Goal: Task Accomplishment & Management: Manage account settings

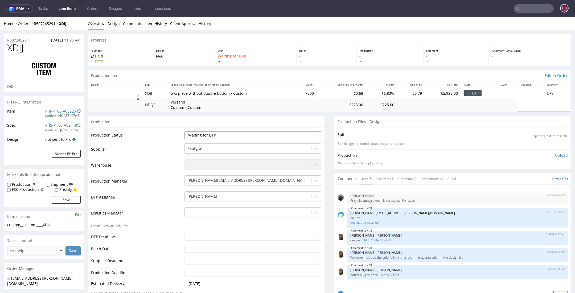
click at [232, 137] on select "Waiting for Artwork Waiting for Diecut Waiting for Mockup Waiting for DTP Waiti…" at bounding box center [252, 134] width 137 height 7
select select "dtp_in_process"
click at [184, 131] on select "Waiting for Artwork Waiting for Diecut Waiting for Mockup Waiting for DTP Waiti…" at bounding box center [252, 134] width 137 height 7
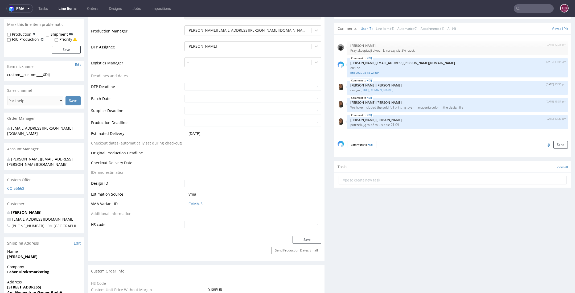
scroll to position [191, 0]
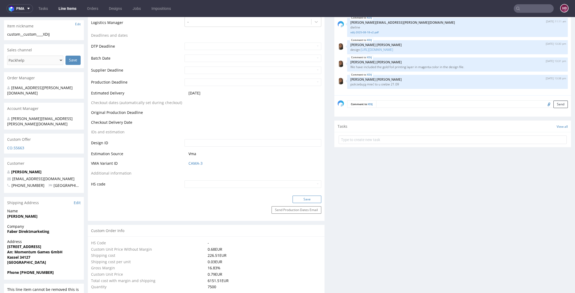
click at [303, 199] on button "Save" at bounding box center [306, 199] width 29 height 7
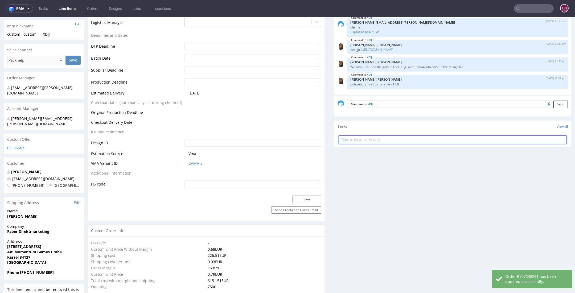
click at [382, 139] on input "text" at bounding box center [453, 139] width 228 height 9
type input "dch"
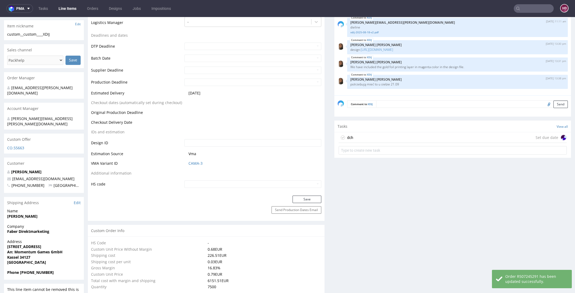
click at [362, 134] on div "dch Set due date" at bounding box center [453, 137] width 228 height 11
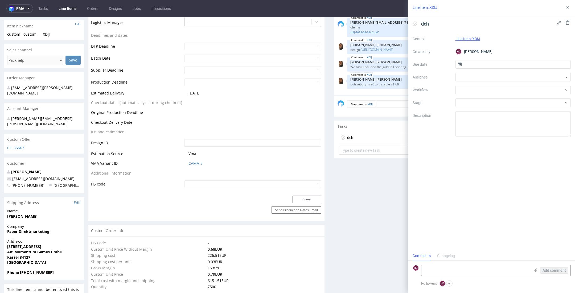
scroll to position [4, 0]
click at [466, 65] on input "text" at bounding box center [513, 64] width 116 height 9
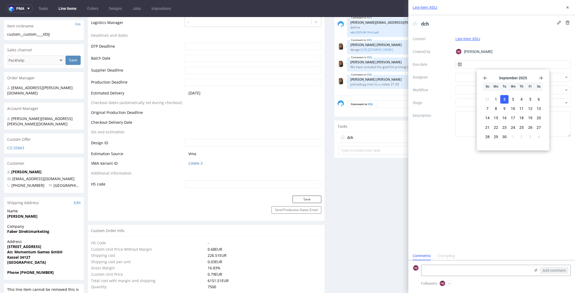
click at [502, 100] on button "2" at bounding box center [504, 99] width 8 height 9
type input "[DATE]"
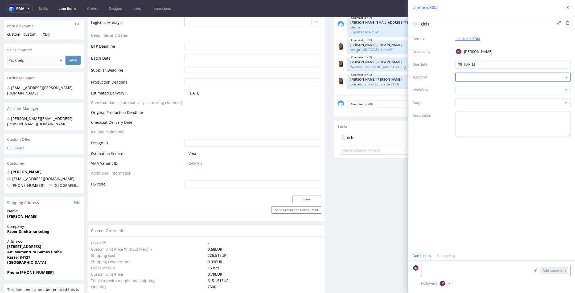
click at [492, 79] on div at bounding box center [513, 77] width 116 height 9
type input "gaza"
click at [483, 97] on span "Krystian Gaza" at bounding box center [479, 96] width 24 height 5
click at [483, 88] on div at bounding box center [513, 90] width 116 height 9
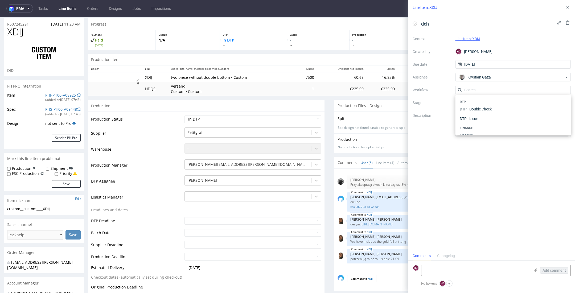
scroll to position [0, 0]
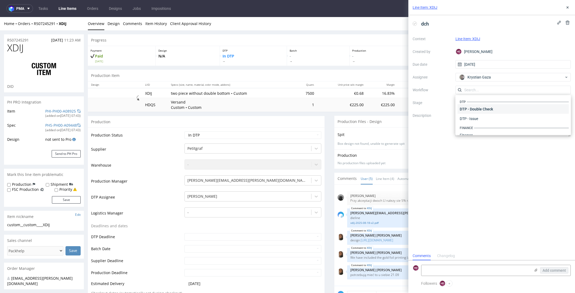
click at [479, 111] on div "DTP - Double Check" at bounding box center [513, 109] width 111 height 10
click at [567, 8] on icon at bounding box center [567, 7] width 4 height 4
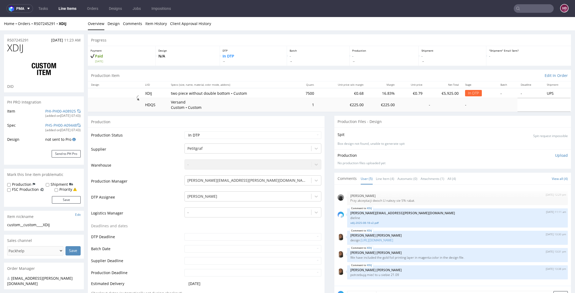
click at [53, 223] on div "custom__custom____XDIJ" at bounding box center [43, 224] width 73 height 5
drag, startPoint x: 54, startPoint y: 224, endPoint x: -5, endPoint y: 224, distance: 58.8
copy div "custom__custom____XDIJ"
drag, startPoint x: 28, startPoint y: 41, endPoint x: -1, endPoint y: 41, distance: 28.7
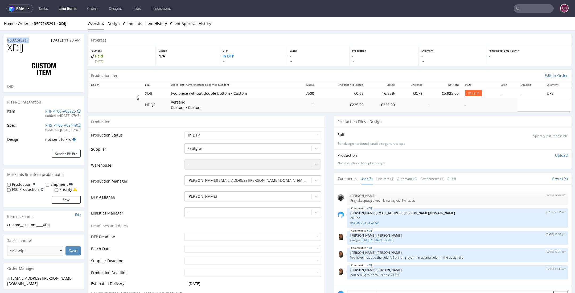
copy p "R507245291"
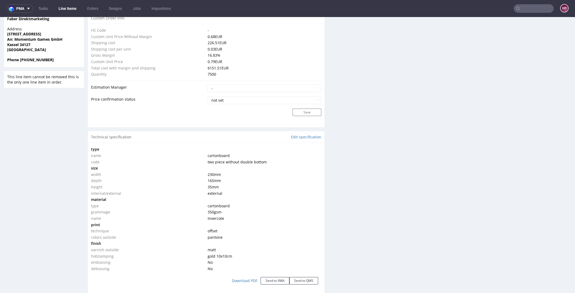
scroll to position [406, 0]
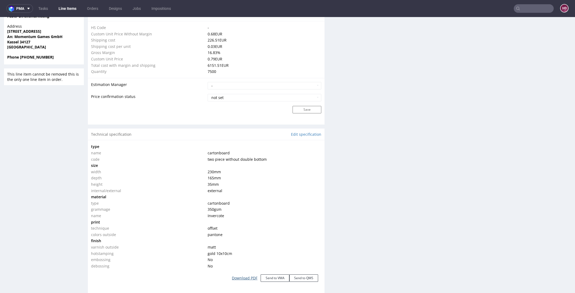
click at [240, 277] on link "Download PDF" at bounding box center [245, 278] width 32 height 12
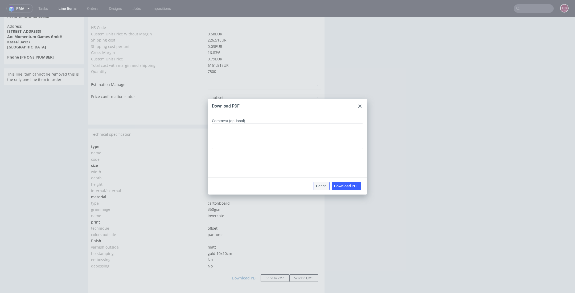
click at [320, 190] on button "Cancel" at bounding box center [322, 186] width 16 height 9
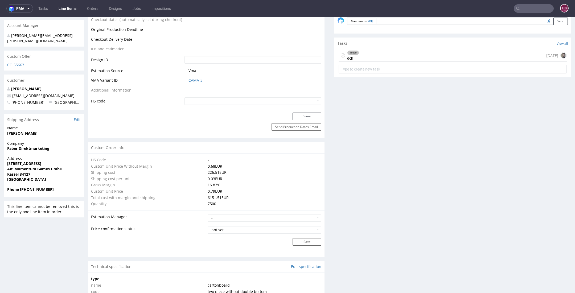
scroll to position [258, 0]
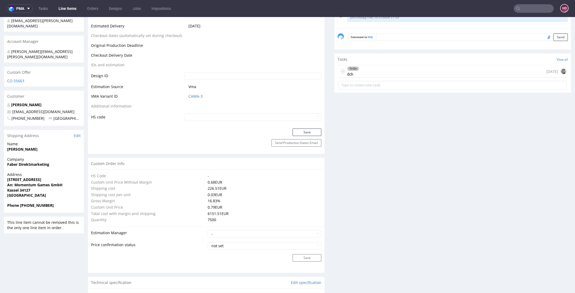
click at [395, 66] on div "To Do dch today" at bounding box center [453, 71] width 228 height 13
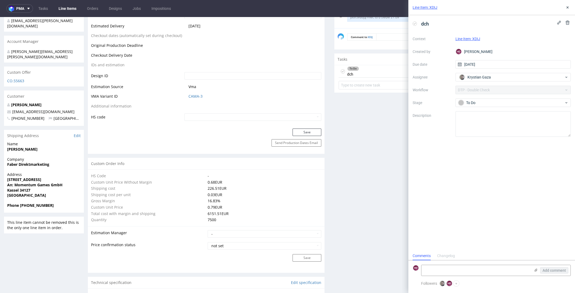
scroll to position [4, 0]
click at [565, 8] on icon at bounding box center [567, 7] width 4 height 4
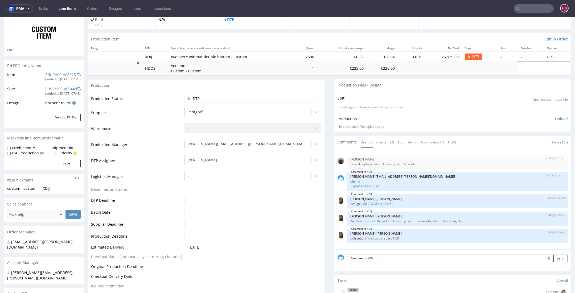
scroll to position [38, 0]
click at [555, 118] on p "Upload" at bounding box center [561, 117] width 13 height 5
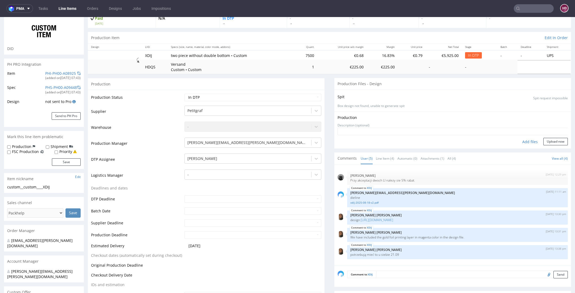
click at [519, 139] on div "Add files" at bounding box center [530, 142] width 27 height 8
type input "C:\fakepath\custom__custom____XDIJ__d00__oR507245291__bottom.pdf"
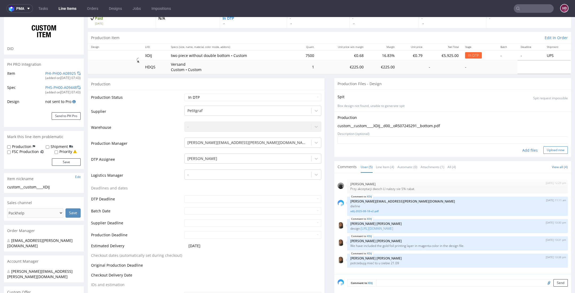
click at [548, 148] on button "Upload now" at bounding box center [555, 149] width 24 height 7
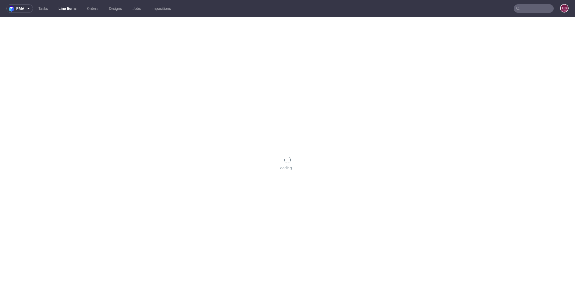
scroll to position [0, 0]
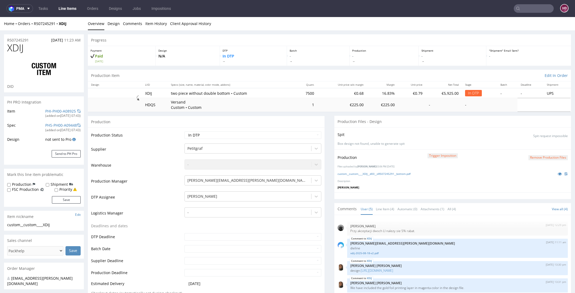
click at [533, 157] on button "Remove production files" at bounding box center [547, 157] width 39 height 5
click at [531, 144] on link "Yes" at bounding box center [529, 145] width 15 height 8
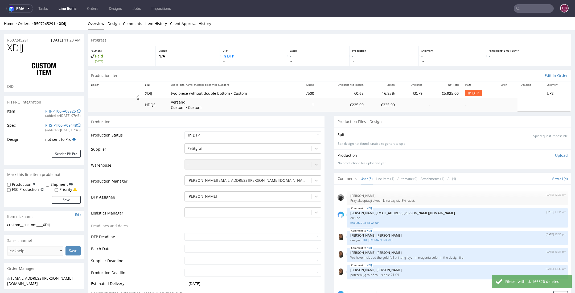
click at [555, 155] on p "Upload" at bounding box center [561, 155] width 13 height 5
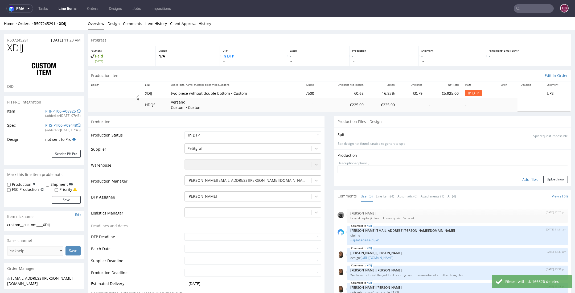
click at [521, 177] on div "Add files" at bounding box center [530, 180] width 27 height 8
type input "C:\fakepath\custom__custom____XDIJ__d00__oR507245291__top.pdf"
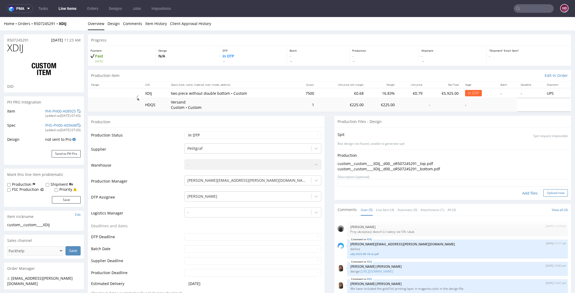
click at [547, 193] on button "Upload now" at bounding box center [555, 192] width 24 height 7
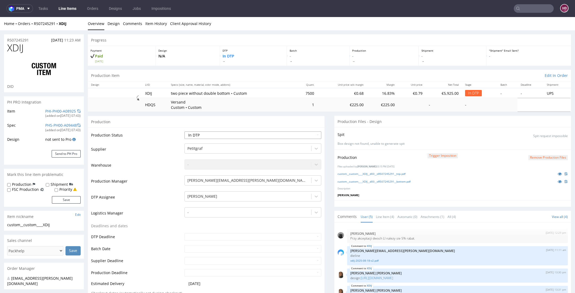
click at [195, 135] on select "Waiting for Artwork Waiting for Diecut Waiting for Mockup Waiting for DTP Waiti…" at bounding box center [252, 134] width 137 height 7
click at [184, 131] on select "Waiting for Artwork Waiting for Diecut Waiting for Mockup Waiting for DTP Waiti…" at bounding box center [252, 134] width 137 height 7
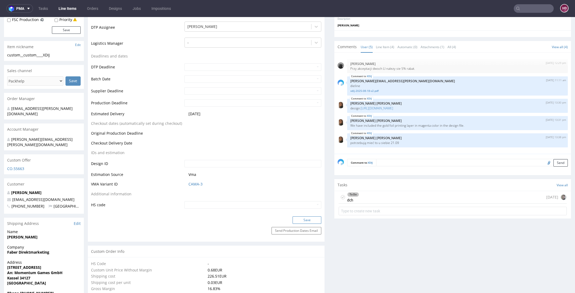
scroll to position [168, 0]
click at [299, 220] on button "Save" at bounding box center [306, 221] width 29 height 7
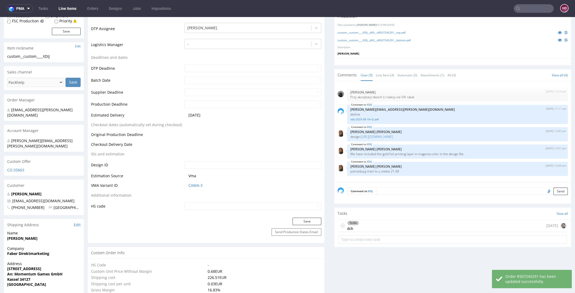
click at [368, 224] on div "To Do dch today" at bounding box center [453, 226] width 228 height 13
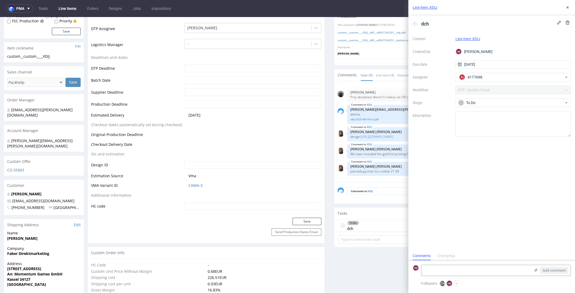
scroll to position [4, 0]
click at [567, 8] on use at bounding box center [567, 7] width 2 height 2
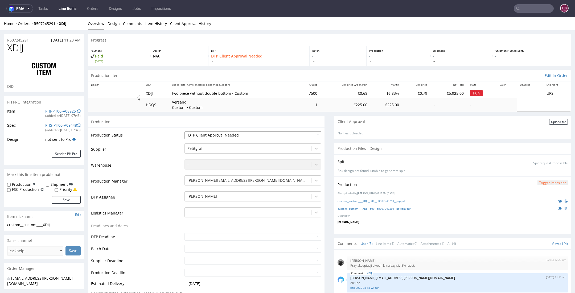
click at [219, 132] on select "Waiting for Artwork Waiting for Diecut Waiting for Mockup Waiting for DTP Waiti…" at bounding box center [252, 134] width 137 height 7
select select "dtp_waiting_for_double_check"
click at [184, 131] on select "Waiting for Artwork Waiting for Diecut Waiting for Mockup Waiting for DTP Waiti…" at bounding box center [252, 134] width 137 height 7
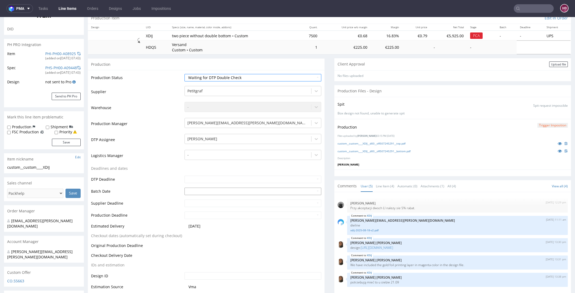
scroll to position [101, 0]
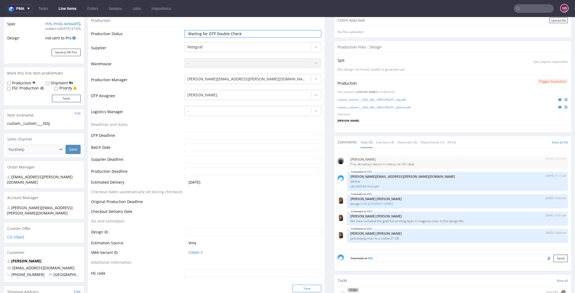
click at [303, 285] on button "Save" at bounding box center [306, 288] width 29 height 7
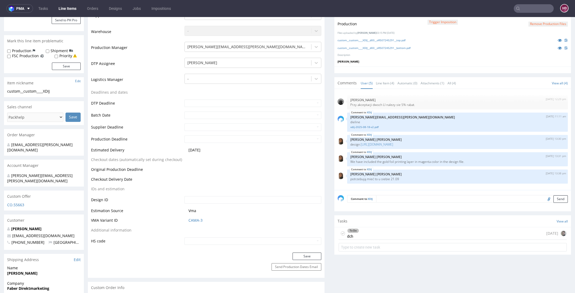
scroll to position [0, 0]
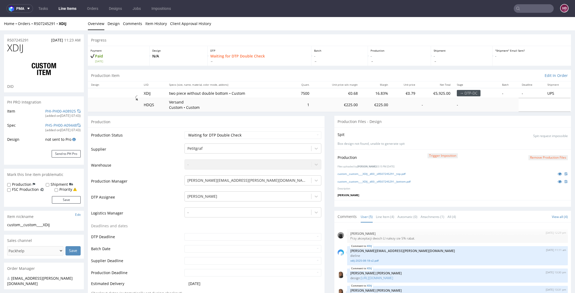
click at [61, 8] on link "Line Items" at bounding box center [67, 8] width 24 height 9
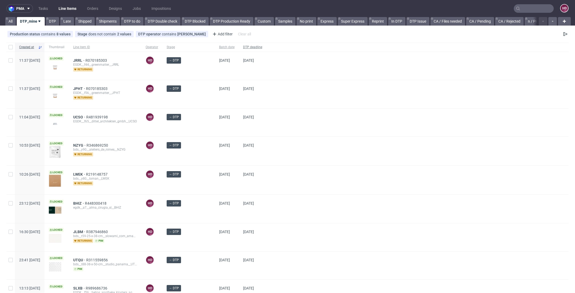
click at [245, 44] on div "DTP deadline" at bounding box center [253, 47] width 28 height 9
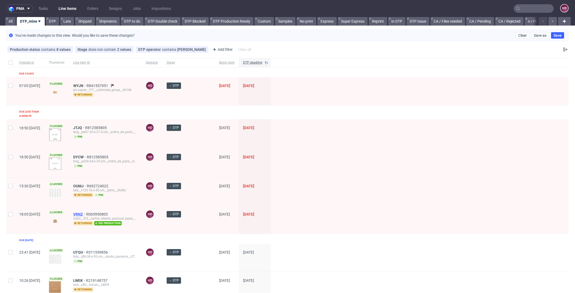
click at [86, 212] on span "VRNZ" at bounding box center [79, 214] width 13 height 4
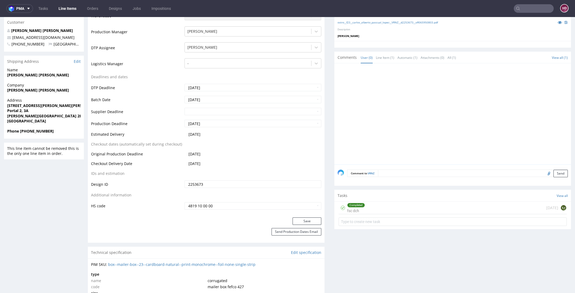
scroll to position [180, 0]
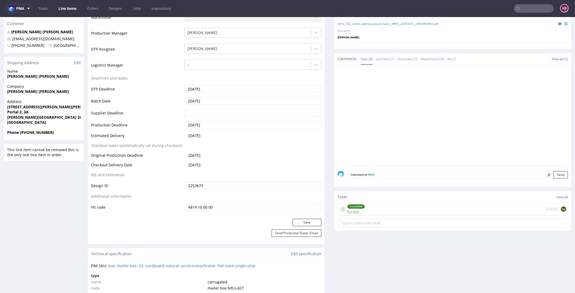
click at [347, 207] on div "Completed" at bounding box center [355, 206] width 17 height 4
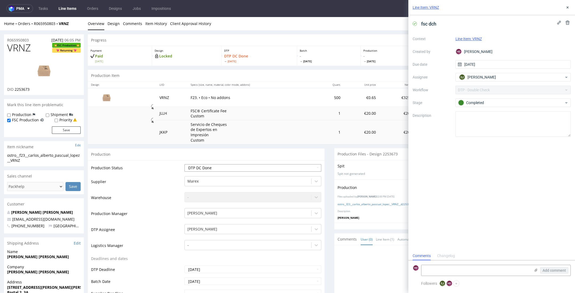
click at [219, 168] on select "Waiting for Artwork Waiting for Diecut Waiting for Mockup Waiting for DTP Waiti…" at bounding box center [252, 167] width 137 height 7
select select "dtp_production_ready"
click at [184, 164] on select "Waiting for Artwork Waiting for Diecut Waiting for Mockup Waiting for DTP Waiti…" at bounding box center [252, 167] width 137 height 7
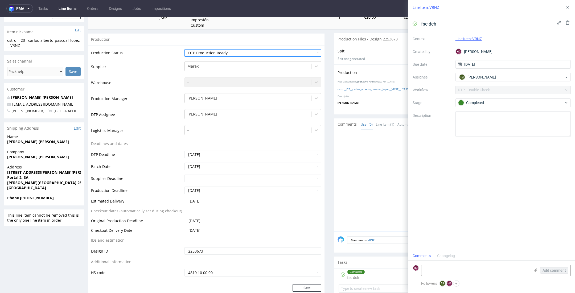
scroll to position [114, 0]
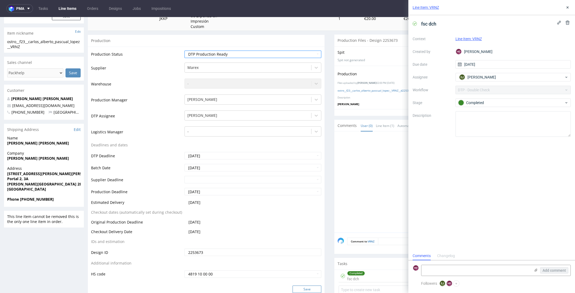
click at [299, 289] on button "Save" at bounding box center [306, 289] width 29 height 7
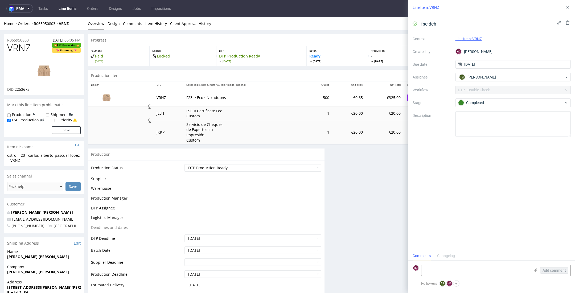
scroll to position [112, 0]
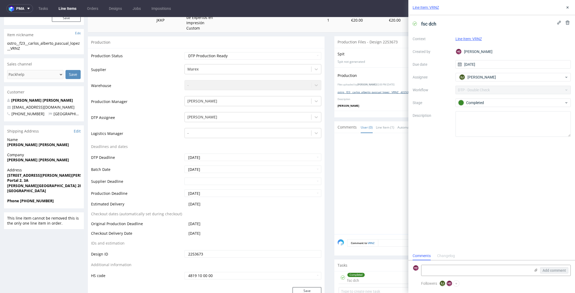
click at [352, 91] on link "ostro__f23__carlos_alberto_pascual_lopez__VRNZ__d2253673__oR065950803.pdf" at bounding box center [387, 92] width 100 height 4
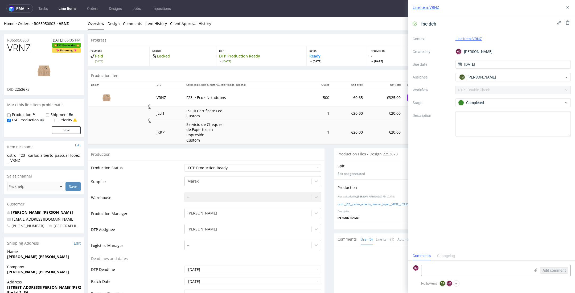
click at [71, 9] on link "Line Items" at bounding box center [67, 8] width 24 height 9
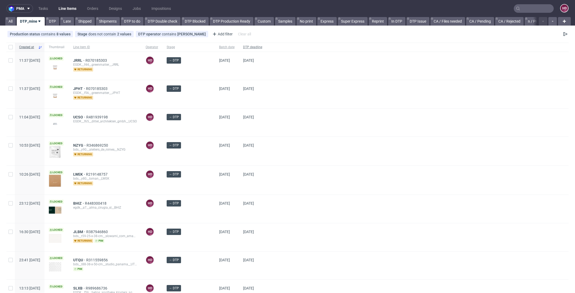
click at [243, 46] on span "DTP deadline" at bounding box center [252, 47] width 19 height 5
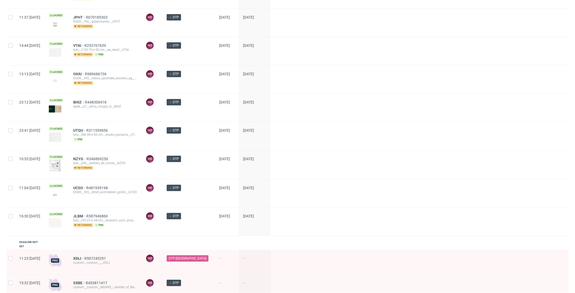
scroll to position [444, 0]
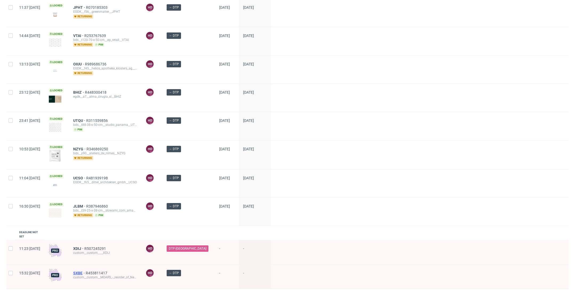
click at [86, 271] on span "SXBE" at bounding box center [79, 273] width 13 height 4
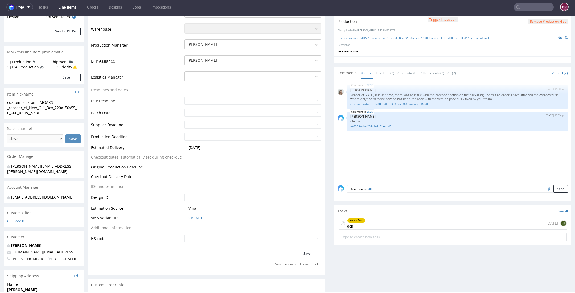
scroll to position [100, 0]
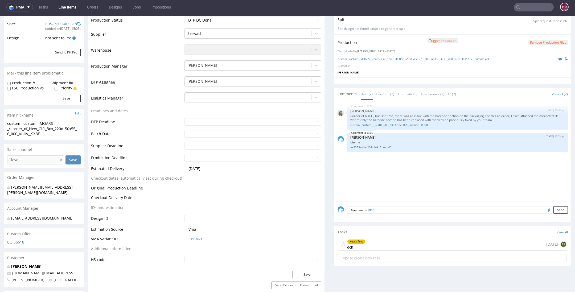
click at [348, 240] on div "Needs fixes" at bounding box center [356, 242] width 18 height 4
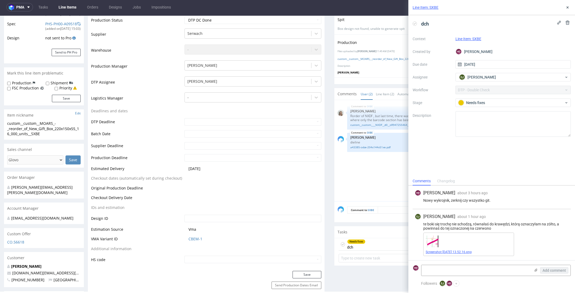
click at [439, 252] on link "Screenshot [DATE] 13.52.16.png" at bounding box center [449, 252] width 46 height 4
click at [505, 100] on div "Needs fixes" at bounding box center [511, 103] width 106 height 6
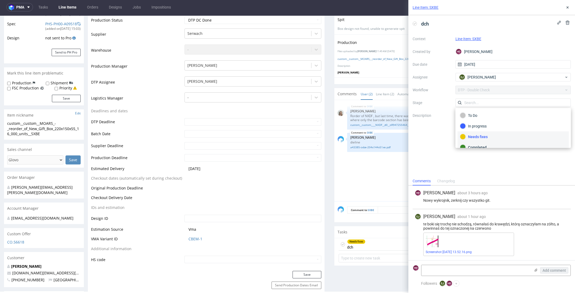
click at [482, 145] on div "Completed" at bounding box center [513, 148] width 106 height 6
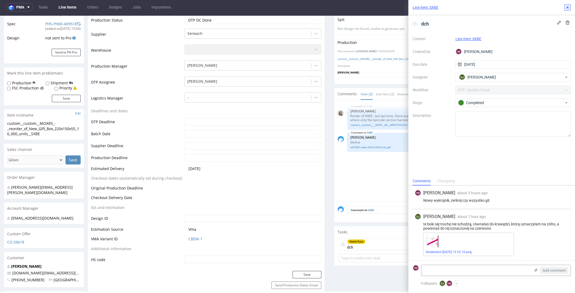
click at [571, 7] on div "Line Item: SXBE" at bounding box center [491, 7] width 167 height 15
click at [566, 8] on icon at bounding box center [567, 7] width 4 height 4
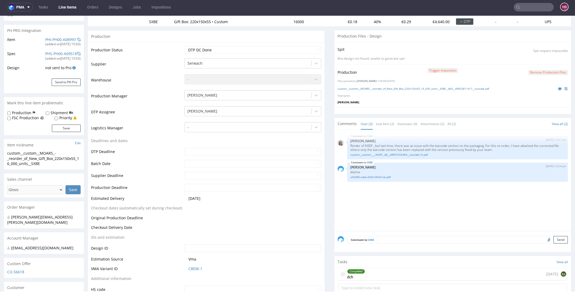
scroll to position [43, 0]
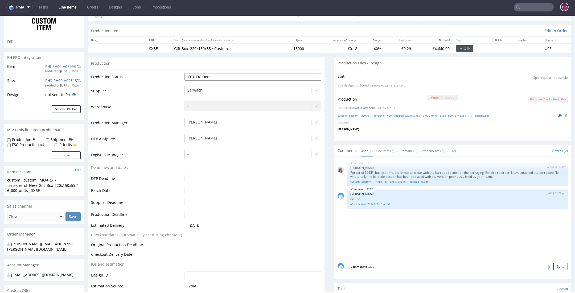
click at [227, 75] on select "Waiting for Artwork Waiting for Diecut Waiting for Mockup Waiting for DTP Waiti…" at bounding box center [252, 76] width 137 height 7
click at [184, 73] on select "Waiting for Artwork Waiting for Diecut Waiting for Mockup Waiting for DTP Waiti…" at bounding box center [252, 76] width 137 height 7
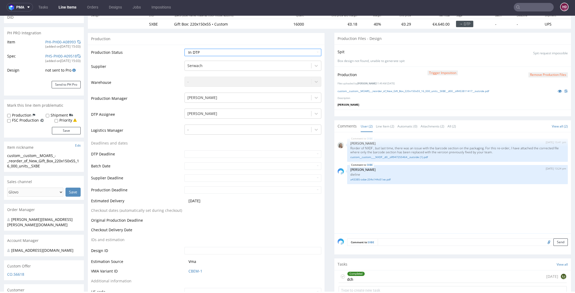
scroll to position [231, 0]
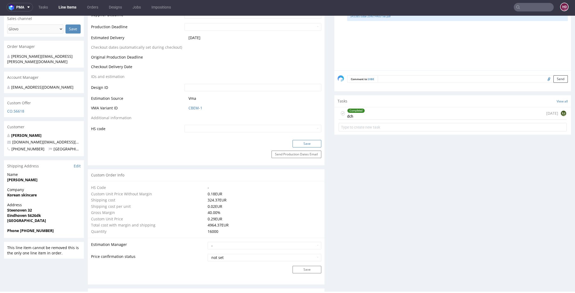
click at [299, 144] on button "Save" at bounding box center [306, 143] width 29 height 7
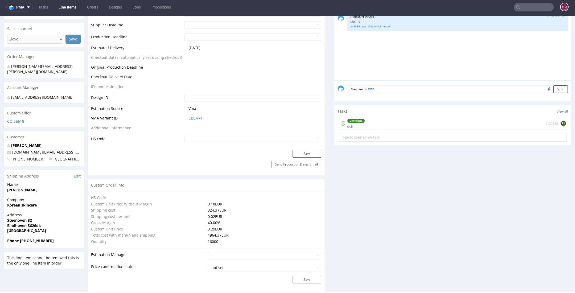
scroll to position [0, 0]
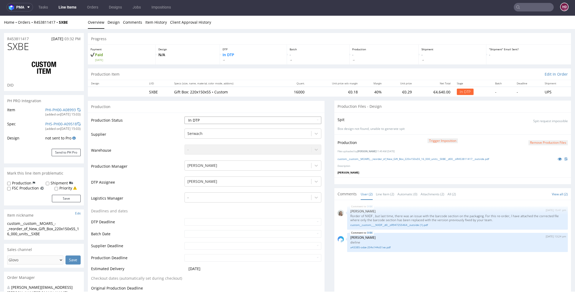
click at [211, 122] on select "Waiting for Artwork Waiting for Diecut Waiting for Mockup Waiting for DTP Waiti…" at bounding box center [252, 120] width 137 height 7
select select "dtp_waiting_for_check"
click at [184, 117] on select "Waiting for Artwork Waiting for Diecut Waiting for Mockup Waiting for DTP Waiti…" at bounding box center [252, 120] width 137 height 7
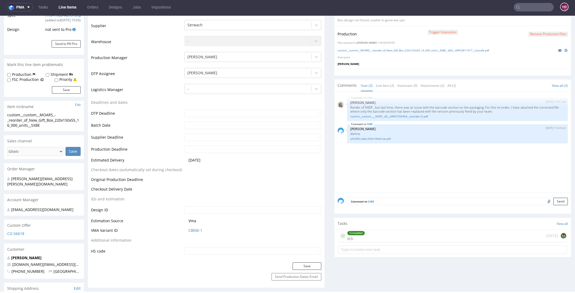
scroll to position [108, 0]
click at [301, 266] on button "Save" at bounding box center [306, 266] width 29 height 7
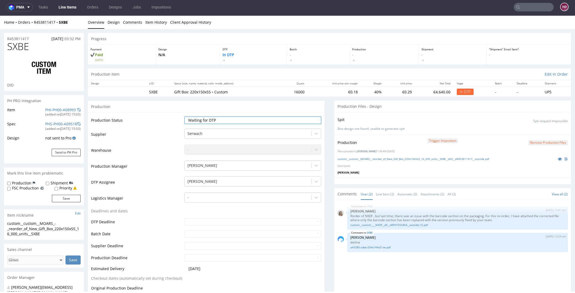
scroll to position [0, 0]
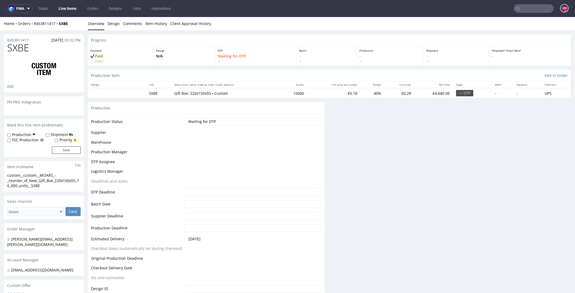
click at [61, 7] on link "Line Items" at bounding box center [67, 8] width 24 height 9
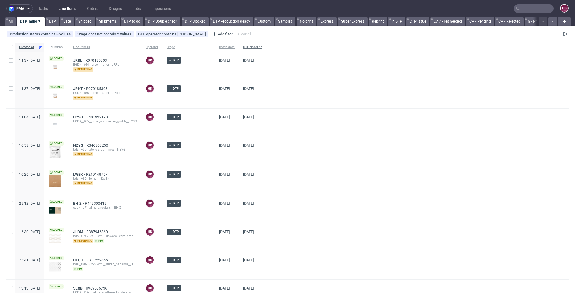
click at [244, 46] on span "DTP deadline" at bounding box center [252, 47] width 19 height 5
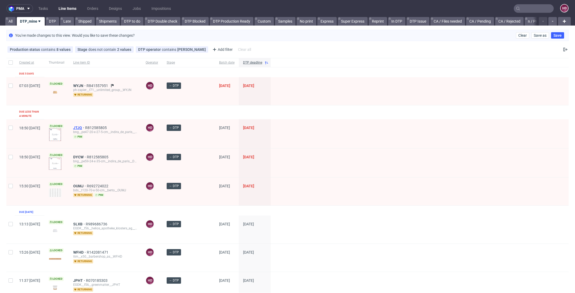
click at [85, 126] on span "JTJQ" at bounding box center [79, 128] width 12 height 4
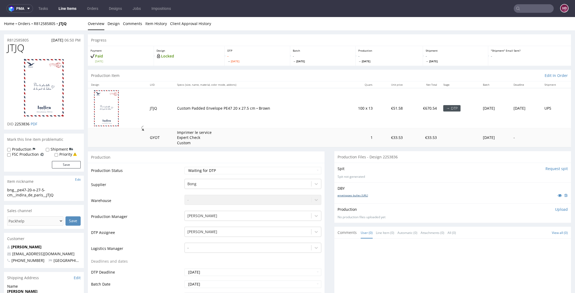
click at [351, 195] on link "enveloppes bulles 20-27.ai" at bounding box center [352, 195] width 30 height 4
click at [239, 169] on select "Waiting for Artwork Waiting for Diecut Waiting for Mockup Waiting for DTP Waiti…" at bounding box center [252, 170] width 137 height 7
select select "dtp_in_process"
click at [184, 167] on select "Waiting for Artwork Waiting for Diecut Waiting for Mockup Waiting for DTP Waiti…" at bounding box center [252, 170] width 137 height 7
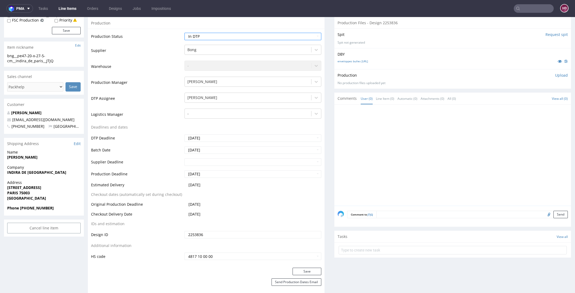
scroll to position [133, 0]
click at [308, 270] on button "Save" at bounding box center [306, 272] width 29 height 7
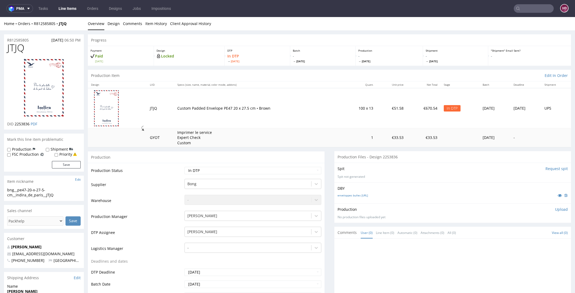
click at [26, 112] on img at bounding box center [44, 88] width 43 height 59
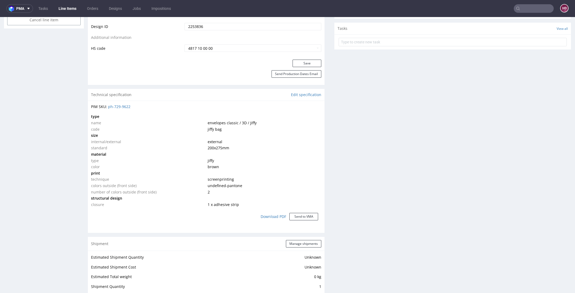
scroll to position [343, 0]
click at [299, 94] on link "Edit specification" at bounding box center [306, 94] width 30 height 5
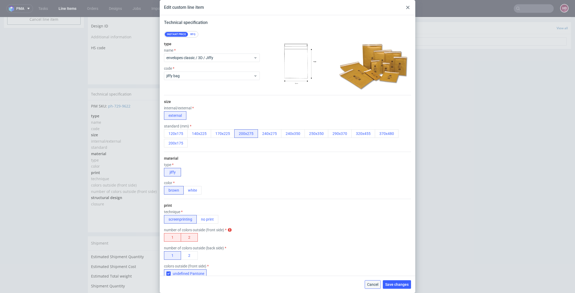
click at [375, 283] on span "Cancel" at bounding box center [372, 285] width 11 height 4
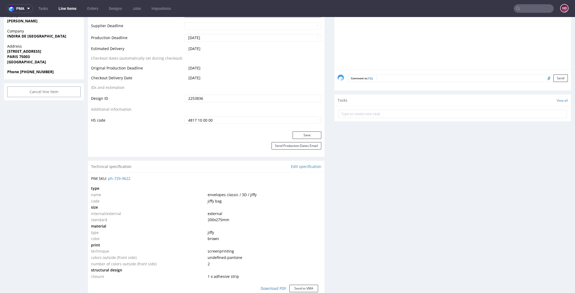
scroll to position [0, 0]
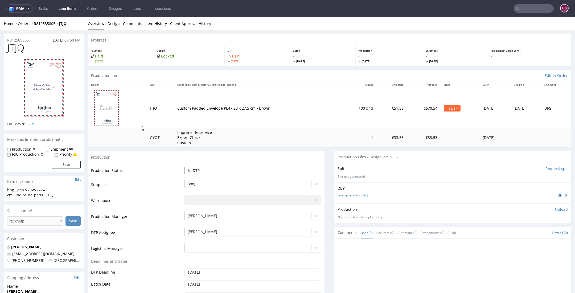
click at [187, 169] on select "Waiting for Artwork Waiting for Diecut Waiting for Mockup Waiting for DTP Waiti…" at bounding box center [252, 170] width 137 height 7
select select "dtp_ca_needed"
click at [184, 167] on select "Waiting for Artwork Waiting for Diecut Waiting for Mockup Waiting for DTP Waiti…" at bounding box center [252, 170] width 137 height 7
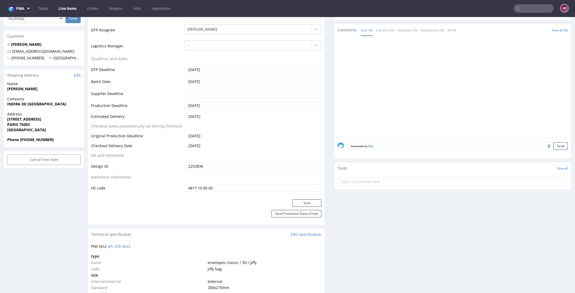
scroll to position [222, 0]
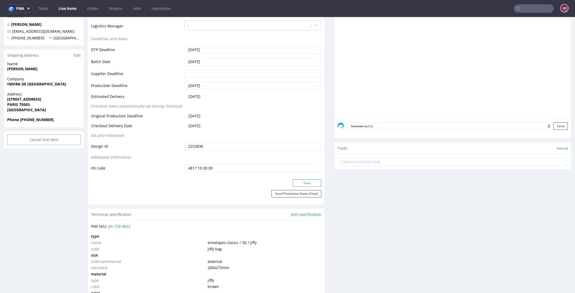
click at [304, 184] on button "Save" at bounding box center [306, 182] width 29 height 7
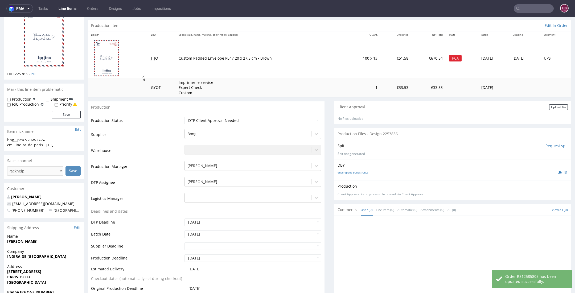
scroll to position [40, 0]
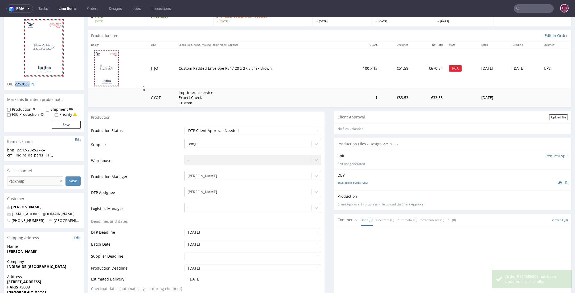
drag, startPoint x: 30, startPoint y: 85, endPoint x: 14, endPoint y: 82, distance: 15.8
click at [15, 82] on span "2253836" at bounding box center [22, 83] width 15 height 5
copy span "2253836"
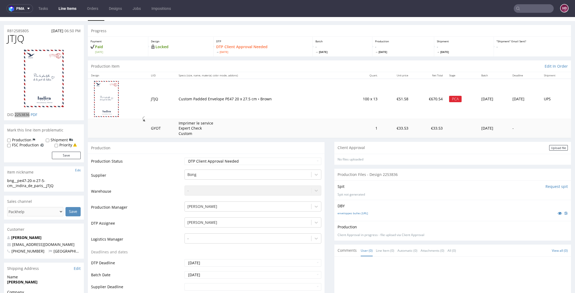
scroll to position [0, 0]
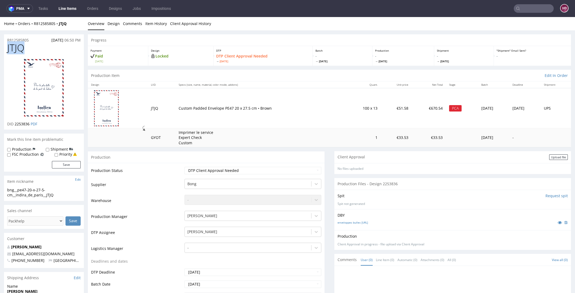
drag, startPoint x: 31, startPoint y: 49, endPoint x: -3, endPoint y: 48, distance: 33.8
copy span "JTJQ"
click at [59, 195] on div "bng__pe47-20-x-27-5-cm__indira_de_paris__JTJQ" at bounding box center [43, 192] width 73 height 10
drag, startPoint x: 58, startPoint y: 195, endPoint x: 5, endPoint y: 190, distance: 54.0
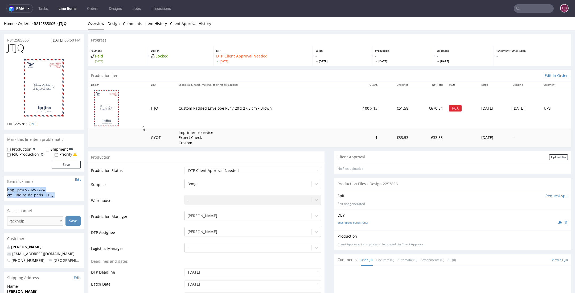
click at [5, 190] on div "bng__pe47-20-x-27-5-cm__indira_de_paris__JTJQ bng__pe47-20-x-27-5-cm __indira_d…" at bounding box center [44, 194] width 80 height 14
copy div "bng__pe47-20-x-27-5-cm__indira_de_paris__JTJQ Update"
drag, startPoint x: 34, startPoint y: 38, endPoint x: 7, endPoint y: 39, distance: 27.2
click at [6, 39] on div "R812585805 27.08.2025 06:50 PM" at bounding box center [44, 38] width 80 height 9
copy p "R812585805"
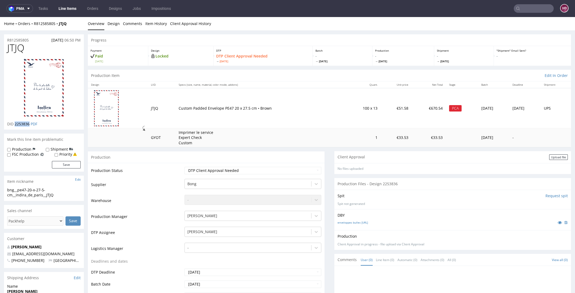
drag, startPoint x: 15, startPoint y: 123, endPoint x: 31, endPoint y: 123, distance: 15.4
click at [31, 123] on p "DID 2253836 PDF" at bounding box center [22, 123] width 30 height 5
copy span "2253836"
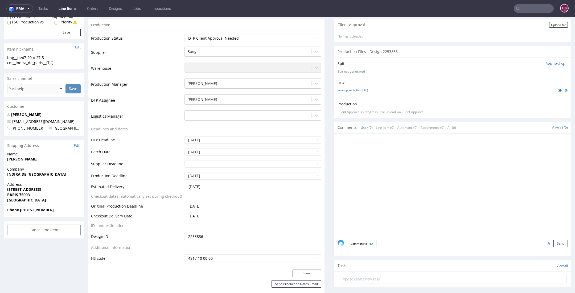
scroll to position [136, 0]
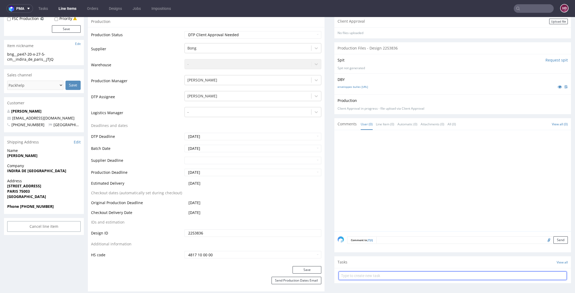
click at [366, 274] on input "text" at bounding box center [453, 275] width 228 height 9
type input "non-auto PCA"
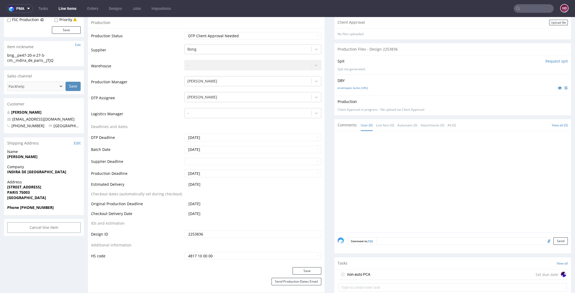
scroll to position [134, 0]
click at [402, 271] on div "non-auto PCA Set due date" at bounding box center [453, 275] width 228 height 11
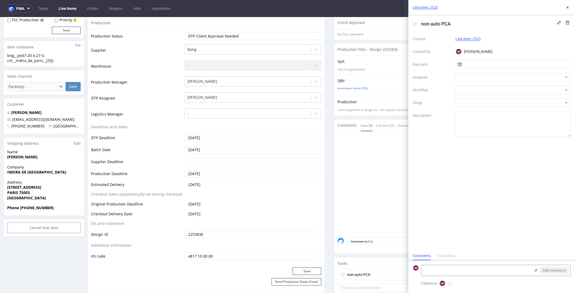
scroll to position [4, 0]
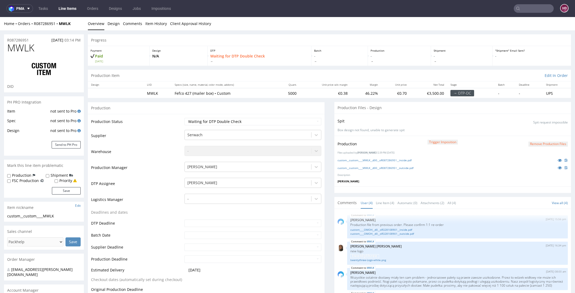
scroll to position [4, 0]
click at [74, 10] on link "Line Items" at bounding box center [67, 8] width 24 height 9
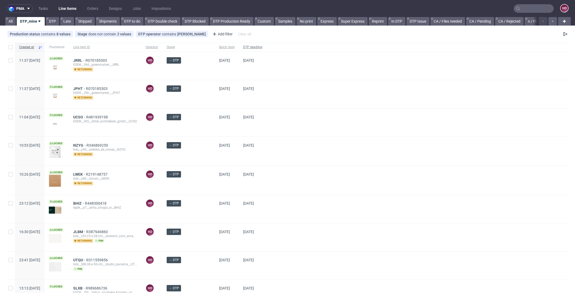
click at [244, 44] on div "DTP deadline" at bounding box center [253, 47] width 28 height 9
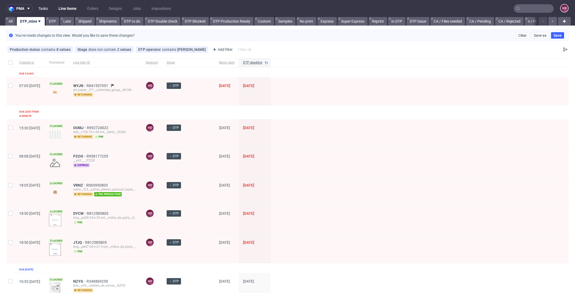
click at [45, 6] on link "Tasks" at bounding box center [43, 8] width 16 height 9
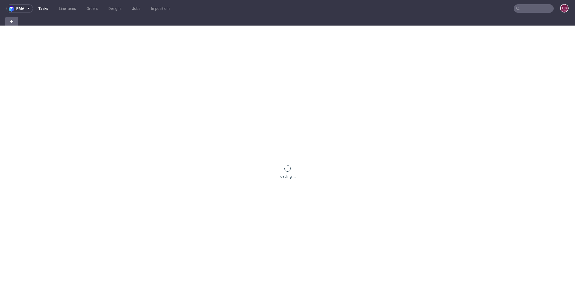
click at [46, 10] on link "Tasks" at bounding box center [43, 8] width 16 height 9
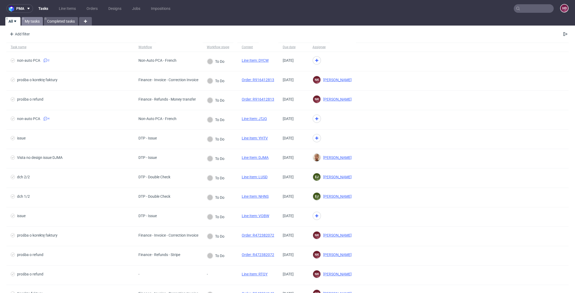
click at [27, 24] on link "My tasks" at bounding box center [32, 21] width 21 height 9
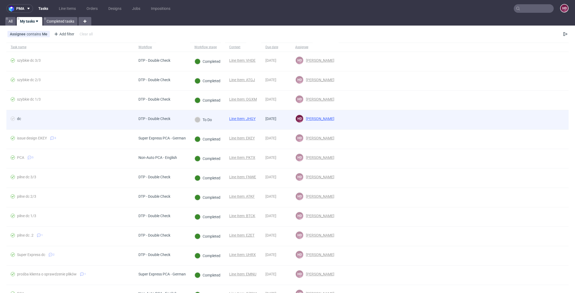
click at [237, 119] on link "Line Item: JHGY" at bounding box center [242, 119] width 26 height 4
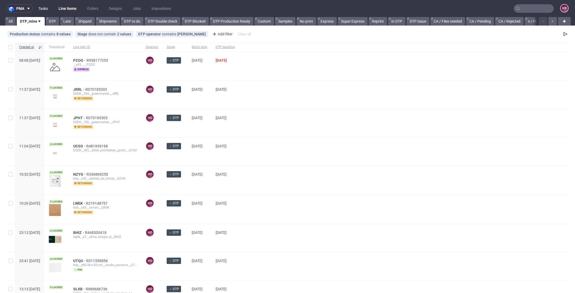
click at [46, 10] on link "Tasks" at bounding box center [43, 8] width 16 height 9
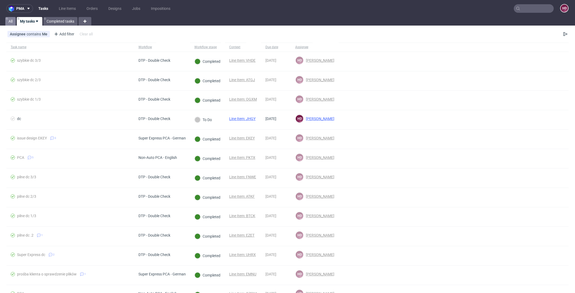
click at [6, 22] on link "All" at bounding box center [10, 21] width 10 height 9
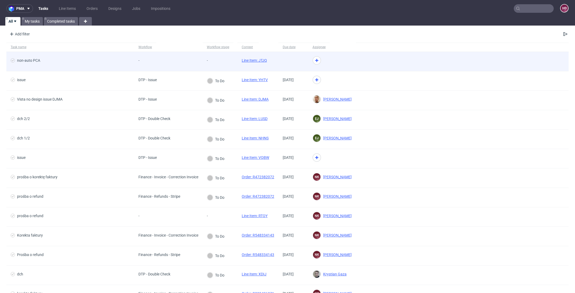
click at [34, 61] on div "non-auto PCA" at bounding box center [28, 60] width 23 height 4
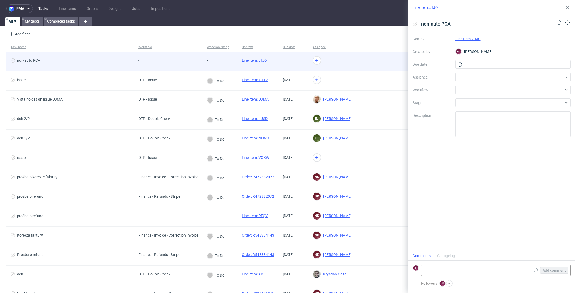
scroll to position [4, 0]
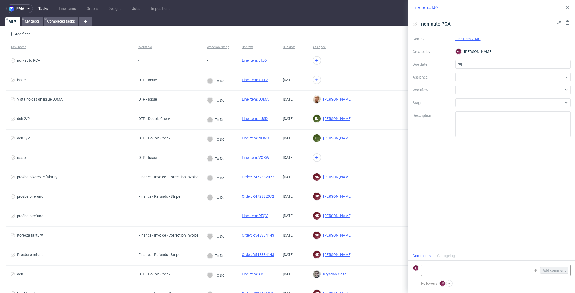
click at [498, 58] on div "Context Line Item: JTJQ Created by HD Hapka Dominika Due date Assignee Workflow…" at bounding box center [492, 86] width 158 height 102
click at [462, 41] on div "Line Item: JTJQ" at bounding box center [513, 39] width 116 height 6
click at [463, 39] on link "Line Item: JTJQ" at bounding box center [467, 39] width 25 height 4
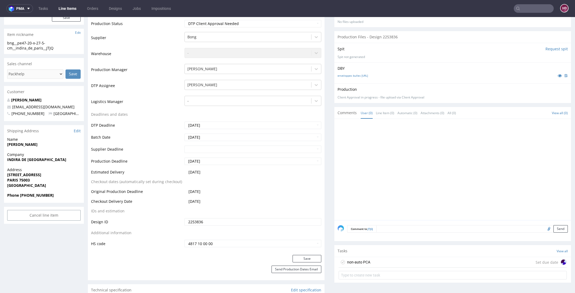
scroll to position [146, 0]
click at [413, 261] on div "non-auto PCA Set due date" at bounding box center [453, 263] width 228 height 11
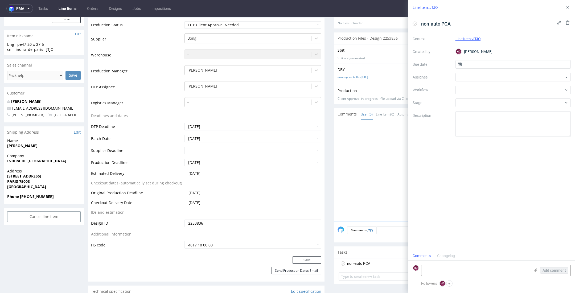
scroll to position [4, 0]
click at [453, 265] on textarea at bounding box center [475, 270] width 109 height 11
paste textarea "The design has been reduced in size and adjusted to the print area. Please send…"
drag, startPoint x: 426, startPoint y: 270, endPoint x: 408, endPoint y: 258, distance: 21.1
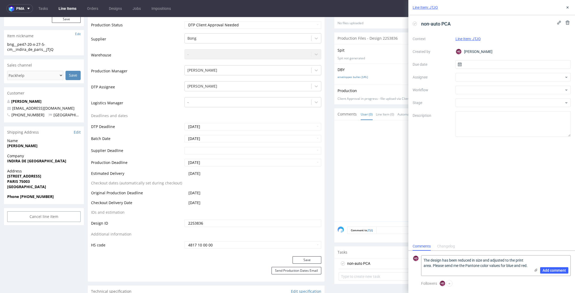
click at [408, 258] on form "HD The design has been reduced in size and adjusted to the print area. Please s…" at bounding box center [491, 266] width 167 height 30
click at [443, 270] on textarea "The design has been reduced in size and adjusted to the print area. Please send…" at bounding box center [475, 266] width 109 height 20
drag, startPoint x: 441, startPoint y: 271, endPoint x: 403, endPoint y: 241, distance: 48.5
click at [403, 241] on div "Line Item: JTJQ non-auto PCA Context Line Item: JTJQ Created by HD Hapka Domini…" at bounding box center [488, 146] width 173 height 293
paste textarea "to fit the print area. Could you please send me the Pantone colour values for b…"
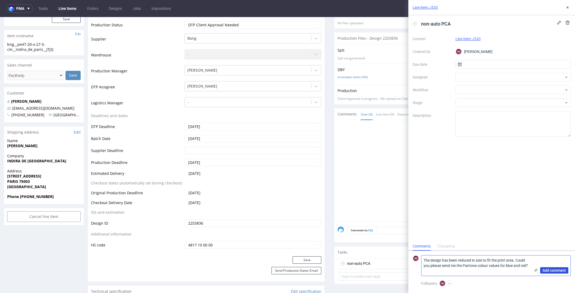
type textarea "The design has been reduced in size to fit the print area. Could you please sen…"
click at [561, 270] on span "Add comment" at bounding box center [553, 271] width 23 height 4
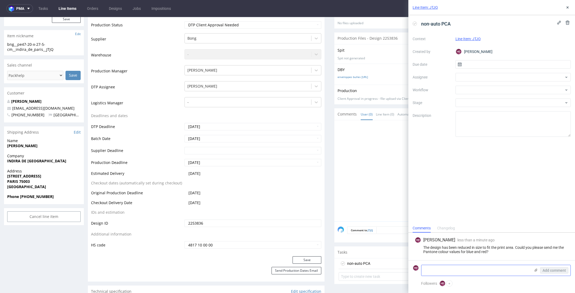
click at [536, 271] on use at bounding box center [535, 270] width 3 height 3
click at [0, 0] on input "file" at bounding box center [0, 0] width 0 height 0
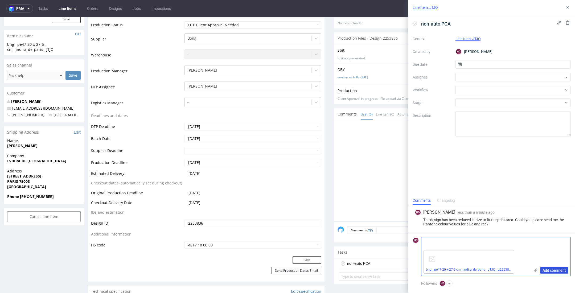
click at [545, 270] on span "Add comment" at bounding box center [553, 271] width 23 height 4
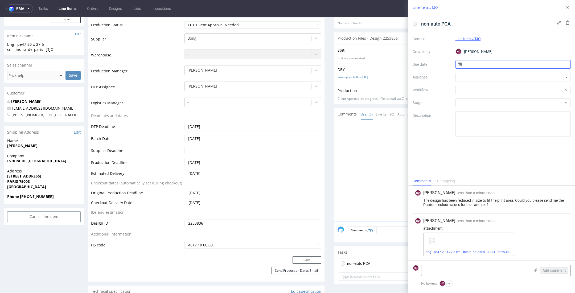
click at [475, 65] on input "text" at bounding box center [513, 64] width 116 height 9
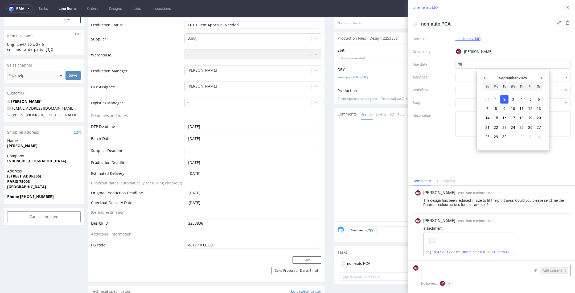
click at [504, 100] on span "2" at bounding box center [504, 99] width 2 height 5
type input "[DATE]"
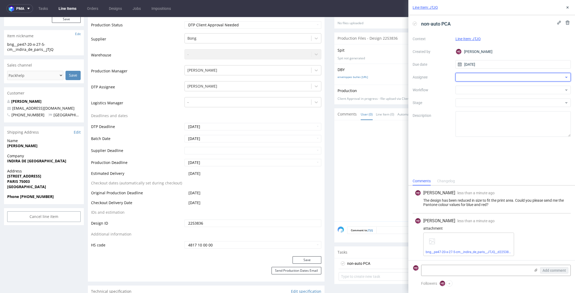
click at [492, 76] on div at bounding box center [513, 77] width 116 height 9
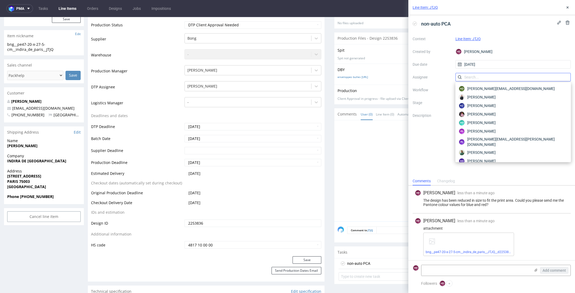
click at [455, 81] on input "text" at bounding box center [513, 77] width 116 height 9
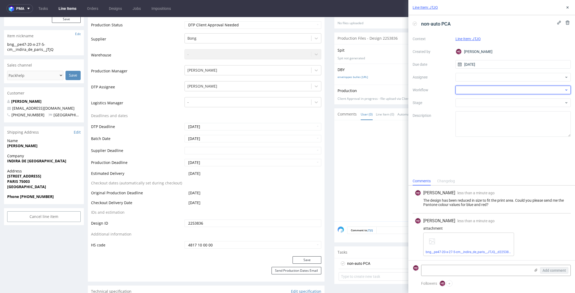
click at [468, 92] on div at bounding box center [513, 90] width 116 height 9
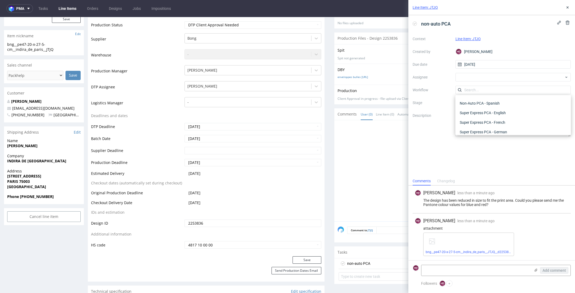
scroll to position [241, 0]
click at [513, 112] on div "Non-Auto PCA - French" at bounding box center [513, 112] width 111 height 10
click at [567, 8] on icon at bounding box center [567, 7] width 4 height 4
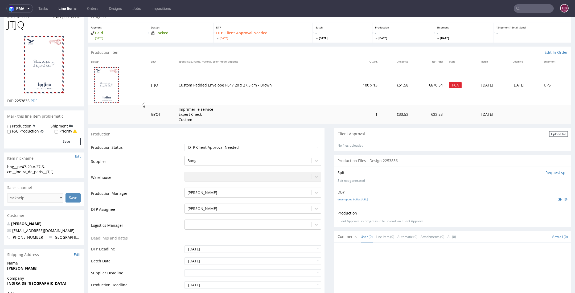
scroll to position [24, 0]
click at [227, 147] on select "Waiting for Artwork Waiting for Diecut Waiting for Mockup Waiting for DTP Waiti…" at bounding box center [252, 145] width 137 height 7
click at [184, 142] on select "Waiting for Artwork Waiting for Diecut Waiting for Mockup Waiting for DTP Waiti…" at bounding box center [252, 145] width 137 height 7
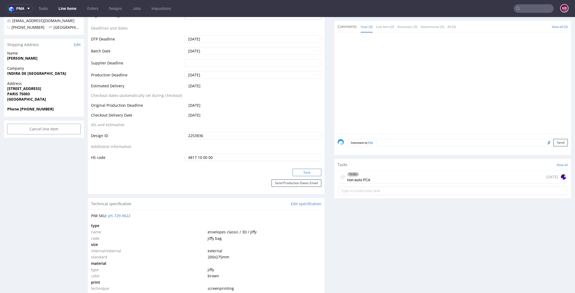
click at [309, 169] on button "Save" at bounding box center [306, 172] width 29 height 7
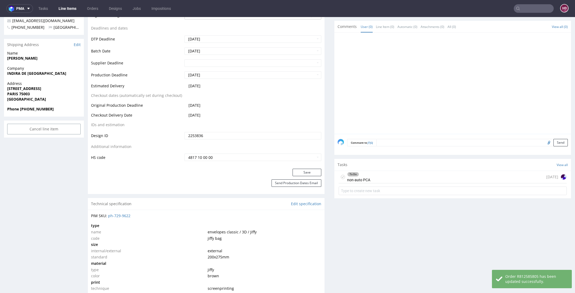
click at [355, 174] on div "To Do" at bounding box center [358, 174] width 23 height 4
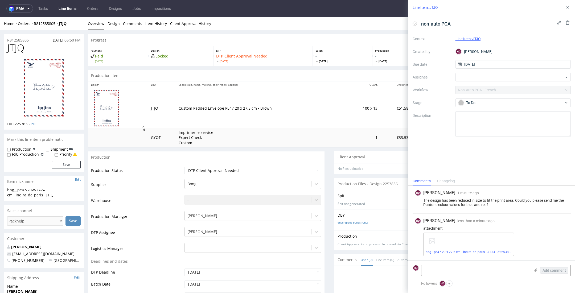
click at [29, 49] on h1 "JTJQ" at bounding box center [43, 48] width 73 height 11
drag, startPoint x: 9, startPoint y: 47, endPoint x: -33, endPoint y: 47, distance: 41.5
copy span "JTJQ"
click at [66, 7] on link "Line Items" at bounding box center [67, 8] width 24 height 9
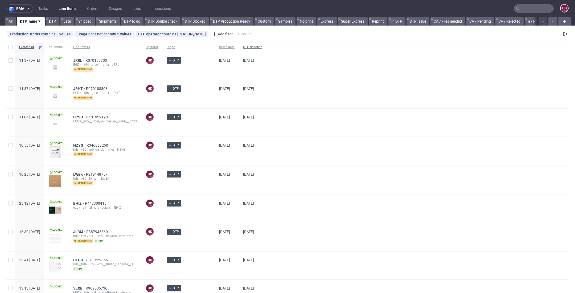
click at [243, 47] on span "DTP deadline" at bounding box center [252, 47] width 19 height 5
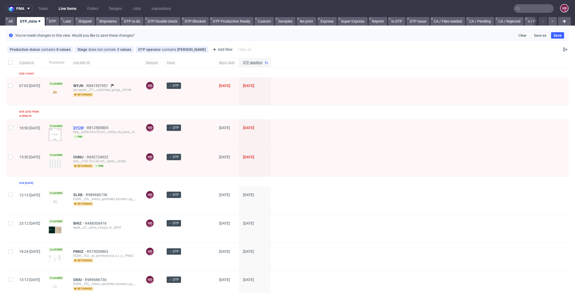
click at [87, 126] on span "DYCW" at bounding box center [80, 128] width 14 height 4
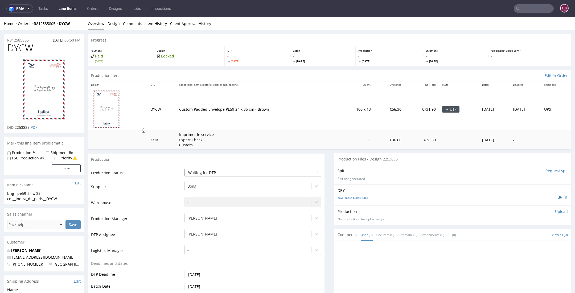
click at [236, 171] on select "Waiting for Artwork Waiting for Diecut Waiting for Mockup Waiting for DTP Waiti…" at bounding box center [252, 172] width 137 height 7
select select "dtp_in_process"
click at [184, 169] on select "Waiting for Artwork Waiting for Diecut Waiting for Mockup Waiting for DTP Waiti…" at bounding box center [252, 172] width 137 height 7
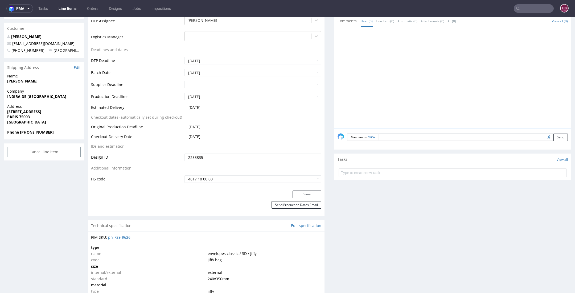
scroll to position [212, 0]
click at [292, 195] on button "Save" at bounding box center [306, 195] width 29 height 7
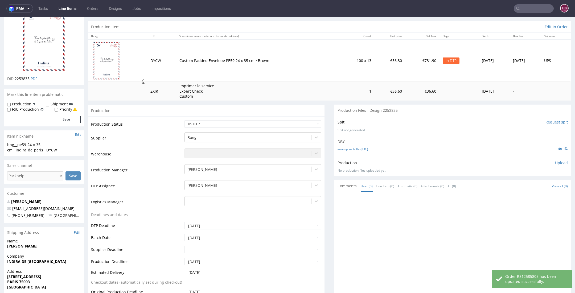
scroll to position [0, 0]
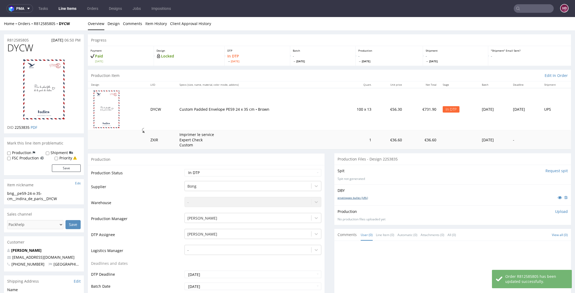
click at [337, 197] on link "enveloppes bulles 24-35.ai" at bounding box center [352, 198] width 30 height 4
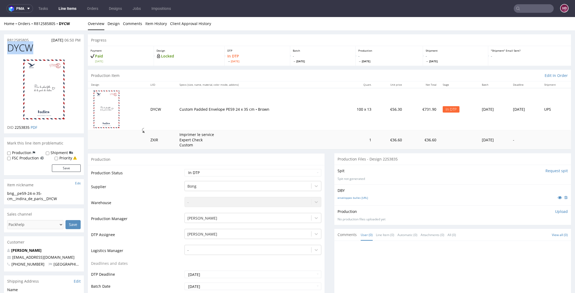
drag, startPoint x: 38, startPoint y: 49, endPoint x: 1, endPoint y: 50, distance: 37.3
copy span "DYCW"
drag, startPoint x: 15, startPoint y: 128, endPoint x: 30, endPoint y: 128, distance: 14.1
click at [30, 128] on span "2253835" at bounding box center [22, 127] width 15 height 5
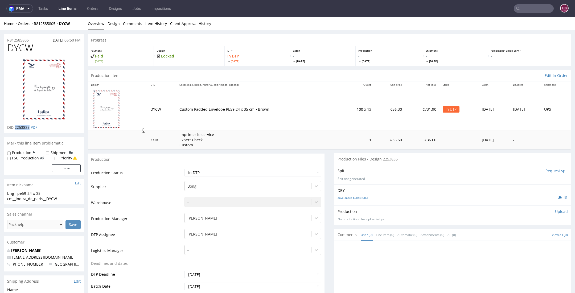
drag, startPoint x: 30, startPoint y: 128, endPoint x: 14, endPoint y: 126, distance: 15.5
click at [15, 126] on span "2253835" at bounding box center [22, 127] width 15 height 5
copy span "2253835"
click at [358, 198] on link "enveloppes bulles 24-35.ai" at bounding box center [352, 198] width 30 height 4
drag, startPoint x: 63, startPoint y: 198, endPoint x: 1, endPoint y: 192, distance: 62.6
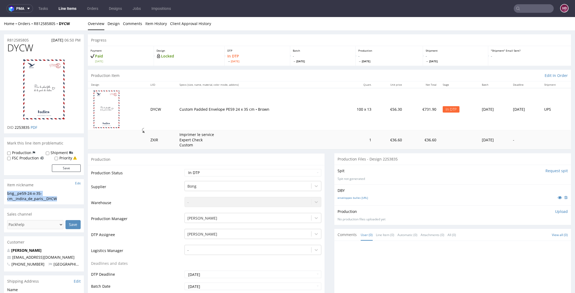
copy div "bng__pe59-24-x-35-cm__indira_de_paris__DYCW"
drag, startPoint x: 30, startPoint y: 41, endPoint x: -17, endPoint y: 39, distance: 46.9
copy p "R812585805"
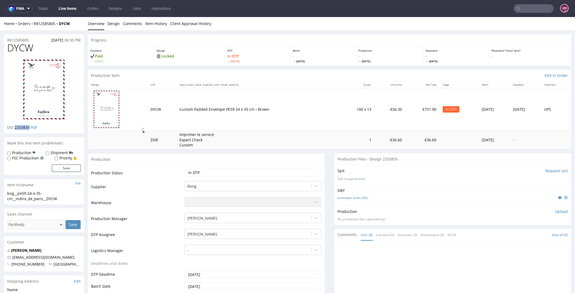
drag, startPoint x: 14, startPoint y: 127, endPoint x: 30, endPoint y: 130, distance: 16.5
click at [30, 130] on div "DYCW DID 2253835 PDF" at bounding box center [44, 88] width 80 height 90
copy span "2253835"
click at [555, 211] on p "Upload" at bounding box center [561, 211] width 13 height 5
click at [525, 234] on div "Add files" at bounding box center [530, 236] width 27 height 8
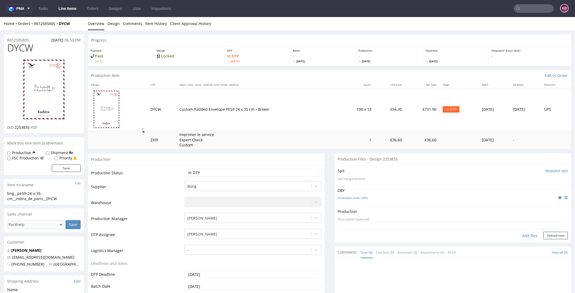
type input "C:\fakepath\bng__pe59-24-x-35-cm__indira_de_paris__DYCW__d2253835__oR812585805.…"
click at [543, 243] on button "Upload now" at bounding box center [555, 243] width 24 height 7
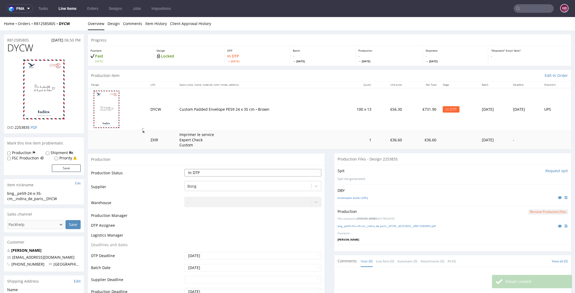
click at [191, 173] on select "Waiting for Artwork Waiting for Diecut Waiting for Mockup Waiting for DTP Waiti…" at bounding box center [252, 172] width 137 height 7
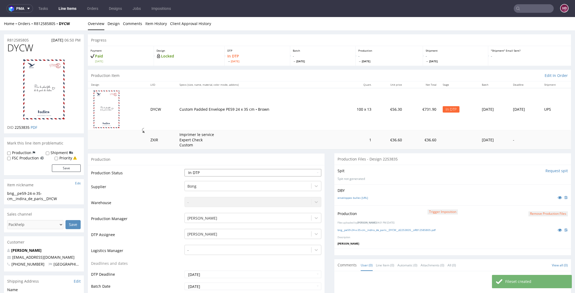
select select "dtp_production_ready"
click at [184, 169] on select "Waiting for Artwork Waiting for Diecut Waiting for Mockup Waiting for DTP Waiti…" at bounding box center [252, 172] width 137 height 7
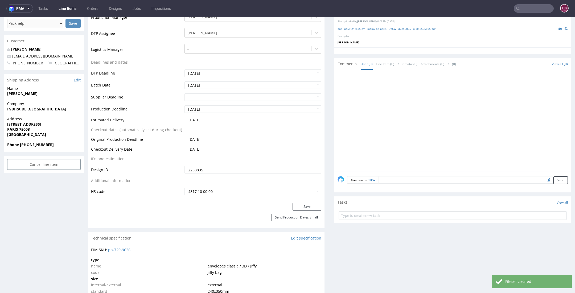
scroll to position [211, 0]
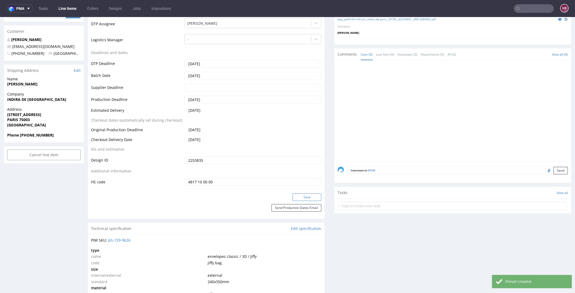
click at [303, 193] on button "Save" at bounding box center [306, 196] width 29 height 7
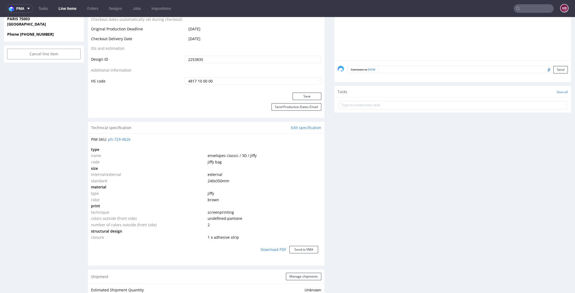
scroll to position [322, 0]
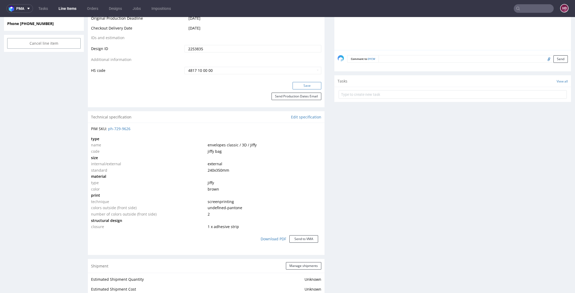
click at [292, 86] on button "Save" at bounding box center [306, 85] width 29 height 7
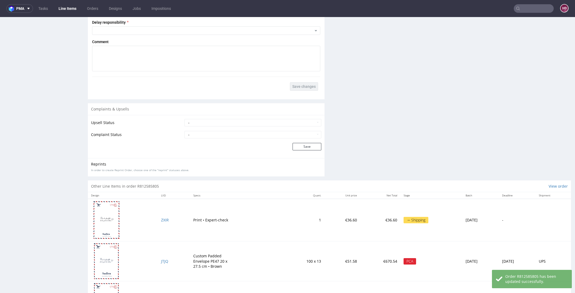
scroll to position [821, 0]
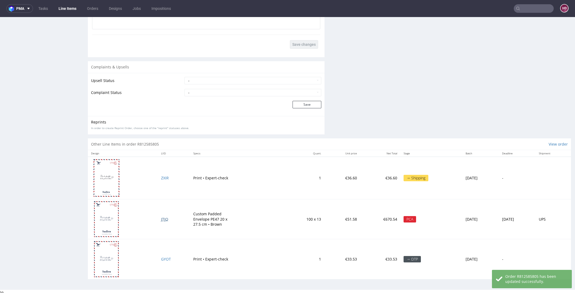
click at [161, 219] on span "JTJQ" at bounding box center [164, 219] width 7 height 5
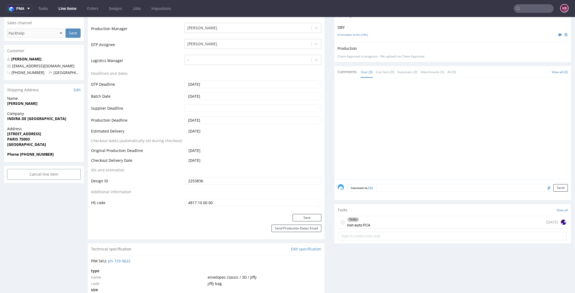
scroll to position [187, 0]
click at [362, 224] on div "To Do non-auto PCA" at bounding box center [358, 223] width 23 height 12
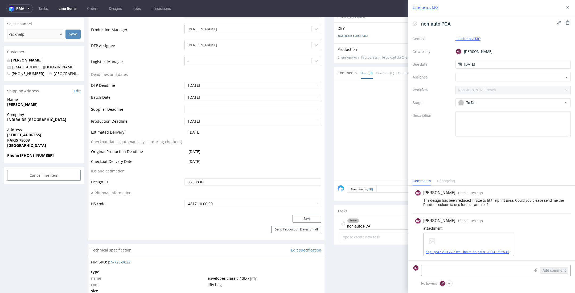
click at [440, 250] on link "bng__pe47-20-x-27-5-cm__indira_de_paris__JTJQ__d2253836__oR812585805.pdf" at bounding box center [484, 252] width 116 height 4
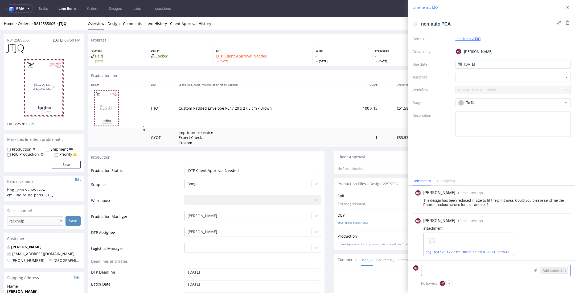
click at [475, 272] on textarea at bounding box center [475, 270] width 109 height 11
type textarea "p"
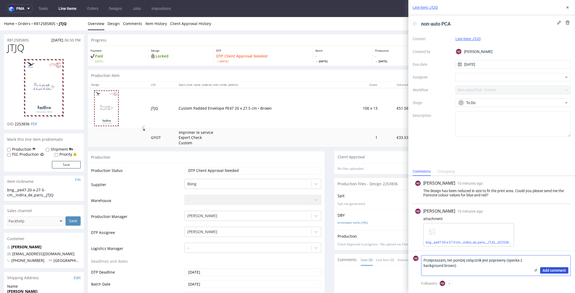
type textarea "Przepraszam, ten poniżej załącznik jest poprawny (specka z background brown)"
click at [562, 272] on span "Add comment" at bounding box center [553, 271] width 23 height 4
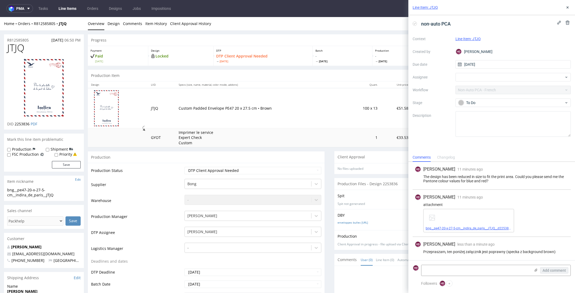
click at [501, 227] on link "bng__pe47-20-x-27-5-cm__indira_de_paris__JTJQ__d2253836__oR812585805.pdf" at bounding box center [484, 228] width 116 height 4
click at [535, 271] on use at bounding box center [535, 270] width 3 height 3
click at [0, 0] on input "file" at bounding box center [0, 0] width 0 height 0
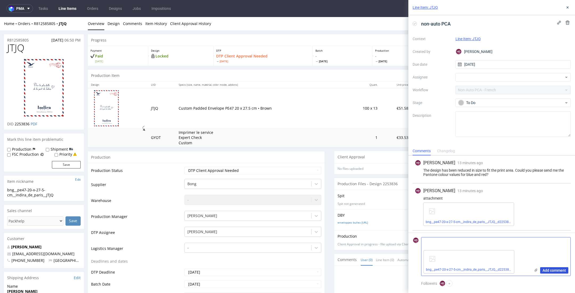
drag, startPoint x: 549, startPoint y: 270, endPoint x: 550, endPoint y: 273, distance: 3.1
click at [549, 270] on span "Add comment" at bounding box center [553, 271] width 23 height 4
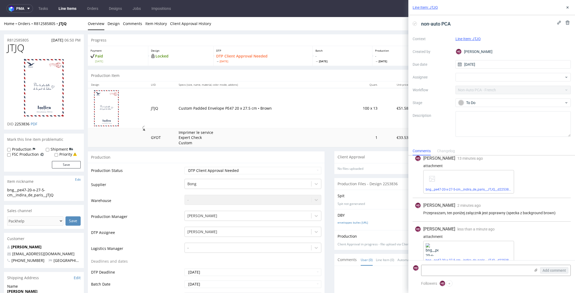
scroll to position [40, 0]
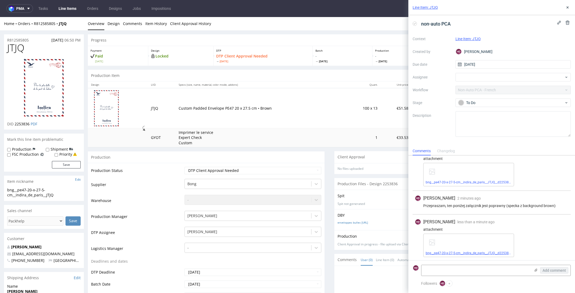
click at [477, 253] on link "bng__pe47-20-x-27-5-cm__indira_de_paris__JTJQ__d2253836__oR812585805.pdf" at bounding box center [484, 253] width 116 height 4
click at [568, 8] on use at bounding box center [567, 7] width 2 height 2
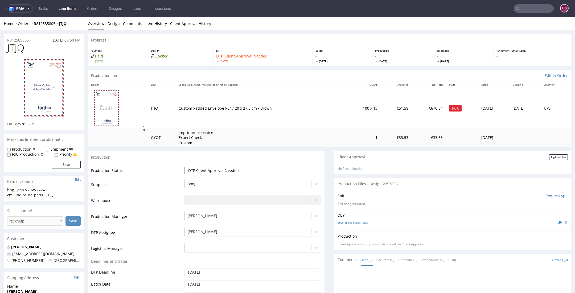
click at [206, 171] on select "Waiting for Artwork Waiting for Diecut Waiting for Mockup Waiting for DTP Waiti…" at bounding box center [252, 170] width 137 height 7
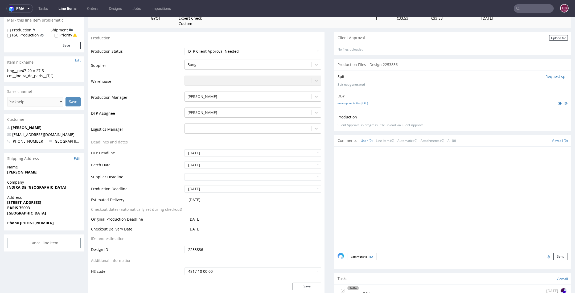
scroll to position [127, 0]
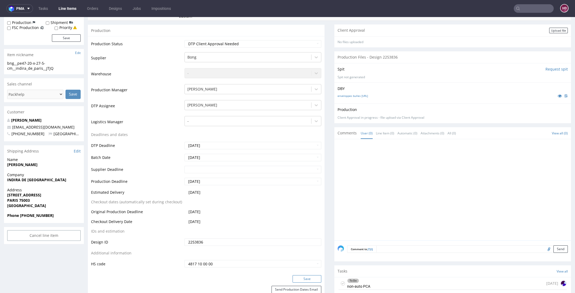
click at [302, 276] on button "Save" at bounding box center [306, 278] width 29 height 7
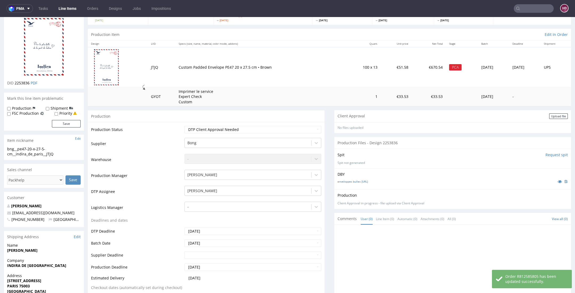
scroll to position [0, 0]
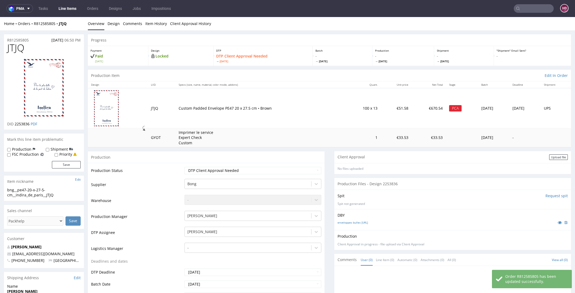
click at [60, 10] on link "Line Items" at bounding box center [67, 8] width 24 height 9
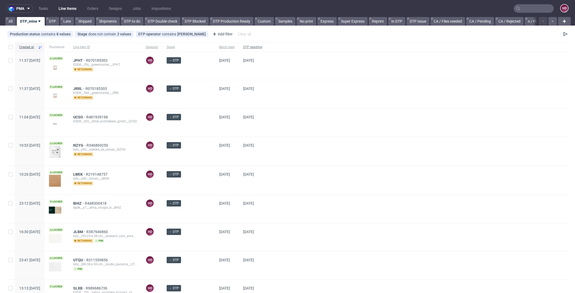
click at [243, 47] on span "DTP deadline" at bounding box center [252, 47] width 19 height 5
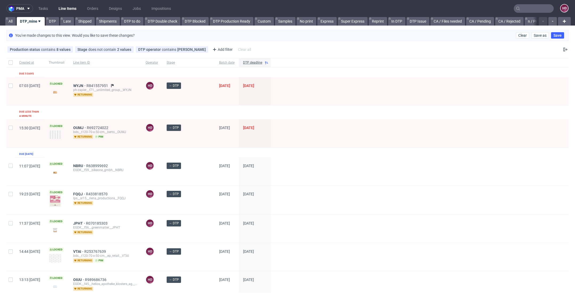
click at [536, 12] on input "text" at bounding box center [534, 8] width 40 height 9
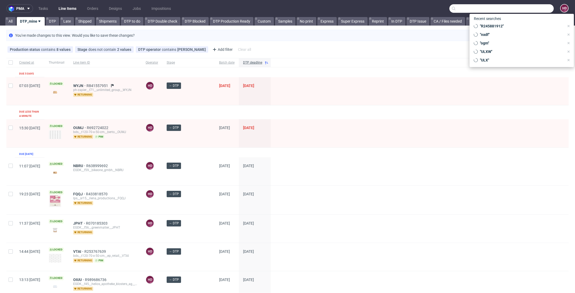
click at [536, 12] on input "text" at bounding box center [501, 8] width 104 height 9
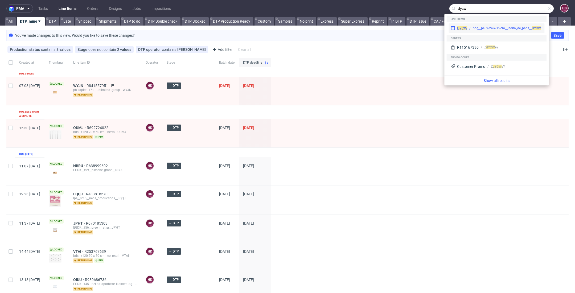
type input "dycw"
click at [484, 26] on div "bng__pe59-24-x-35-cm__indira_de_paris__ DYCW" at bounding box center [507, 28] width 68 height 5
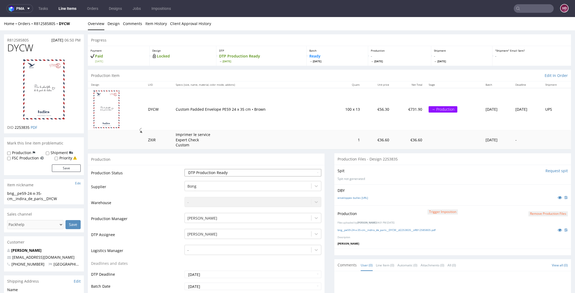
click at [259, 174] on select "Waiting for Artwork Waiting for Diecut Waiting for Mockup Waiting for DTP Waiti…" at bounding box center [252, 172] width 137 height 7
click at [184, 169] on select "Waiting for Artwork Waiting for Diecut Waiting for Mockup Waiting for DTP Waiti…" at bounding box center [252, 172] width 137 height 7
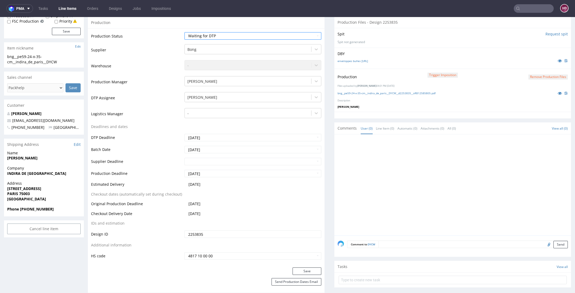
scroll to position [146, 0]
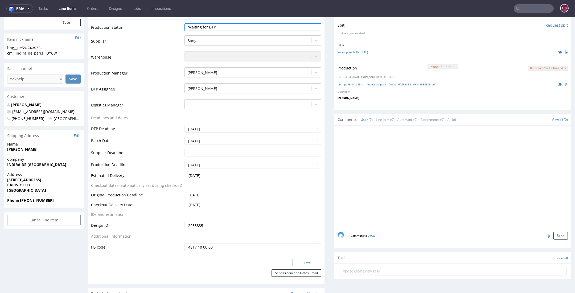
click at [296, 263] on button "Save" at bounding box center [306, 262] width 29 height 7
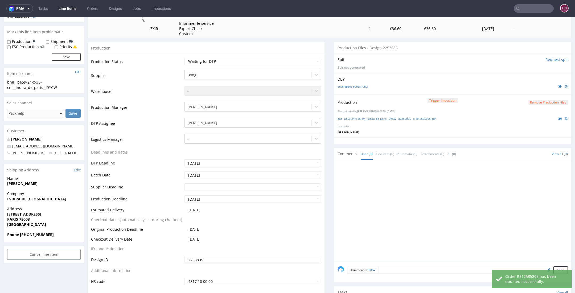
scroll to position [101, 0]
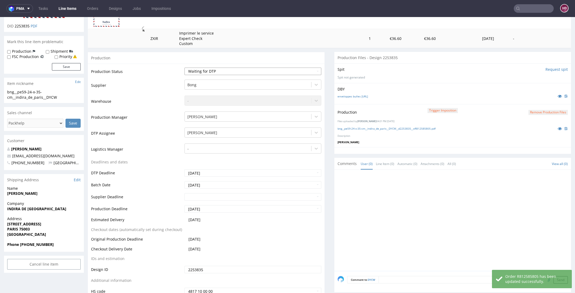
click at [219, 68] on select "Waiting for Artwork Waiting for Diecut Waiting for Mockup Waiting for DTP Waiti…" at bounding box center [252, 71] width 137 height 7
click at [184, 68] on select "Waiting for Artwork Waiting for Diecut Waiting for Mockup Waiting for DTP Waiti…" at bounding box center [252, 71] width 137 height 7
click at [212, 72] on select "Waiting for Artwork Waiting for Diecut Waiting for Mockup Waiting for DTP Waiti…" at bounding box center [252, 71] width 137 height 7
select select "dtp_ca_needed"
click at [184, 68] on select "Waiting for Artwork Waiting for Diecut Waiting for Mockup Waiting for DTP Waiti…" at bounding box center [252, 71] width 137 height 7
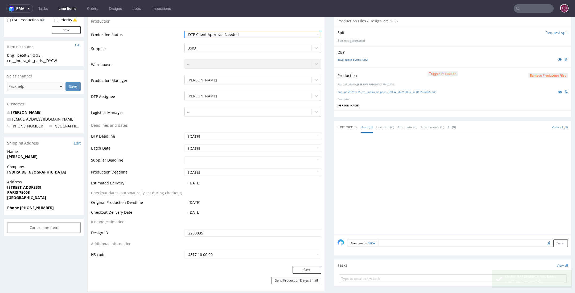
scroll to position [150, 0]
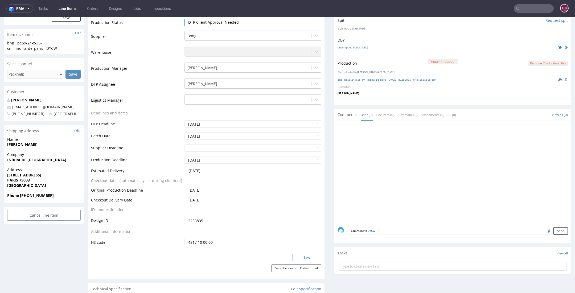
click at [295, 256] on button "Save" at bounding box center [306, 257] width 29 height 7
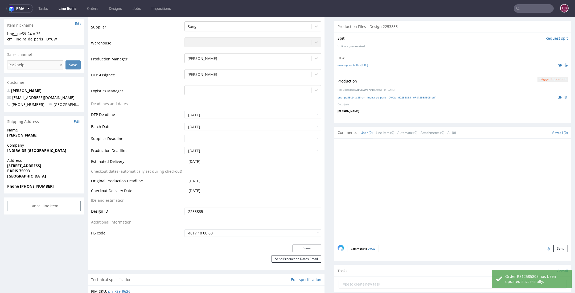
scroll to position [191, 0]
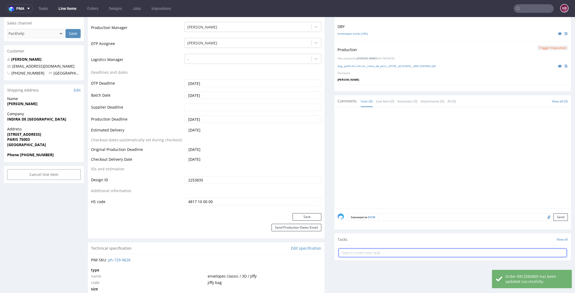
click at [377, 254] on input "text" at bounding box center [453, 253] width 228 height 9
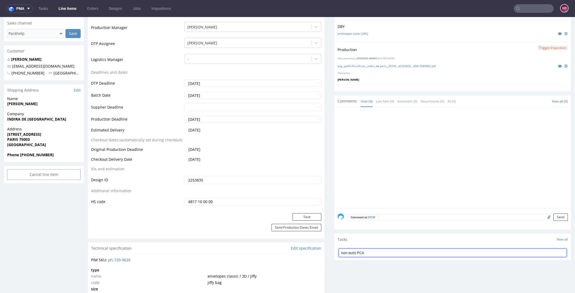
type input "non-auto PCA"
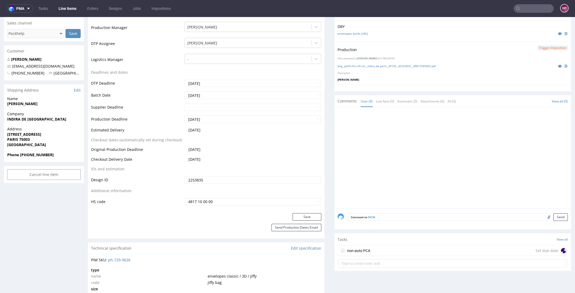
click at [390, 252] on div "non-auto PCA Set due date" at bounding box center [453, 250] width 228 height 11
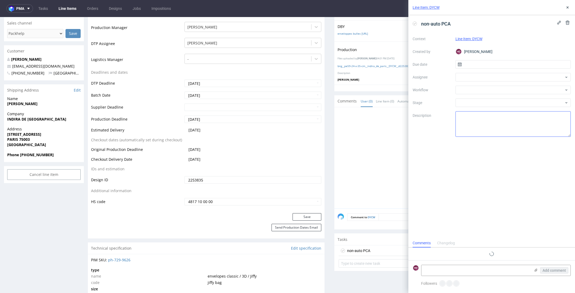
scroll to position [4, 0]
click at [493, 62] on input "text" at bounding box center [513, 64] width 116 height 9
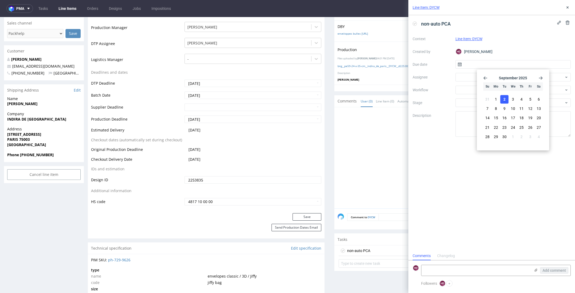
click at [503, 100] on span "2" at bounding box center [504, 99] width 2 height 5
type input "[DATE]"
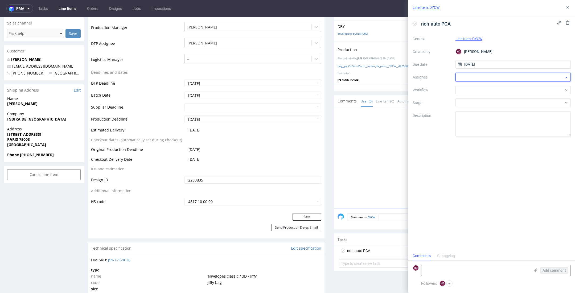
click at [496, 77] on div at bounding box center [513, 77] width 116 height 9
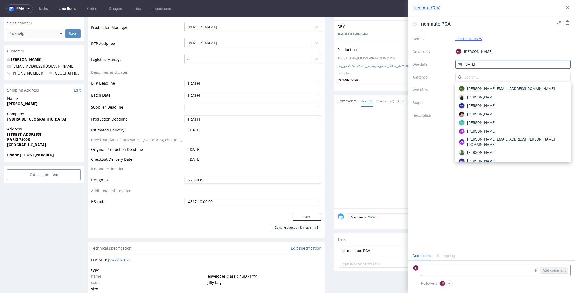
click at [481, 68] on input "[DATE]" at bounding box center [513, 64] width 116 height 9
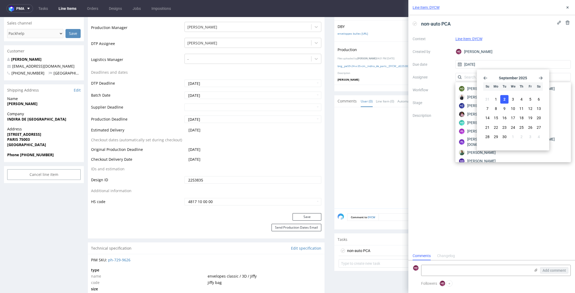
click at [441, 83] on div "Context Line Item: DYCW Created by HD Hapka Dominika Due date 02/09/2025 Assign…" at bounding box center [492, 86] width 158 height 102
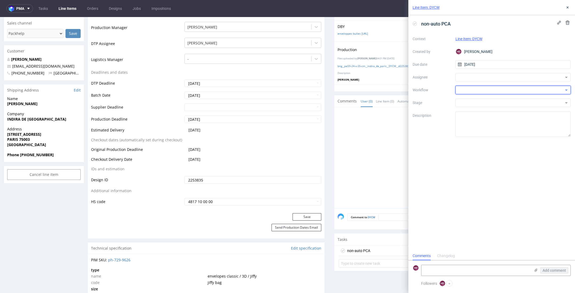
click at [468, 88] on div at bounding box center [513, 90] width 116 height 9
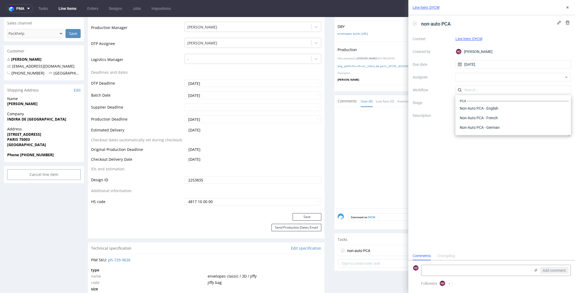
scroll to position [236, 0]
click at [530, 116] on div "Non-Auto PCA - French" at bounding box center [513, 118] width 111 height 10
click at [539, 174] on div "non-auto PCA Context Line Item: DYCW Created by HD Hapka Dominika Due date 02/0…" at bounding box center [491, 133] width 167 height 236
click at [569, 6] on icon at bounding box center [567, 7] width 4 height 4
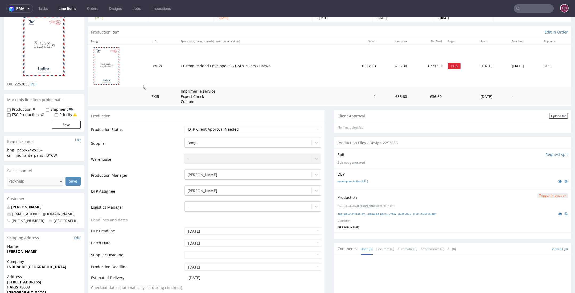
scroll to position [12, 0]
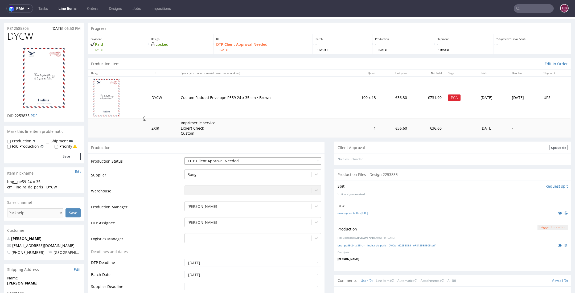
click at [256, 162] on select "Waiting for Artwork Waiting for Diecut Waiting for Mockup Waiting for DTP Waiti…" at bounding box center [252, 160] width 137 height 7
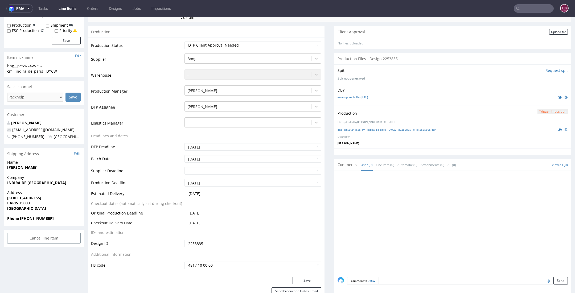
scroll to position [292, 0]
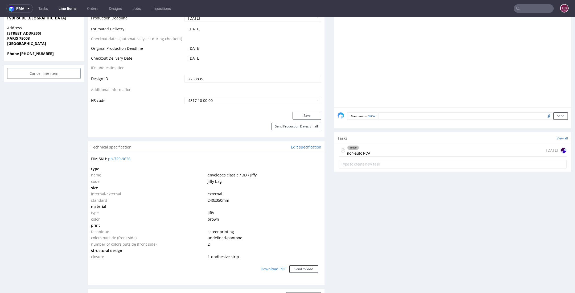
click at [413, 151] on div "To Do non-auto PCA today" at bounding box center [453, 150] width 228 height 13
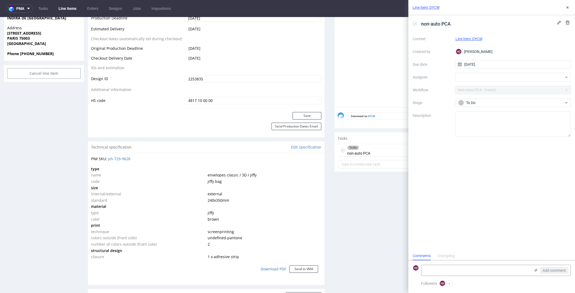
scroll to position [4, 0]
click at [472, 267] on textarea at bounding box center [475, 270] width 109 height 11
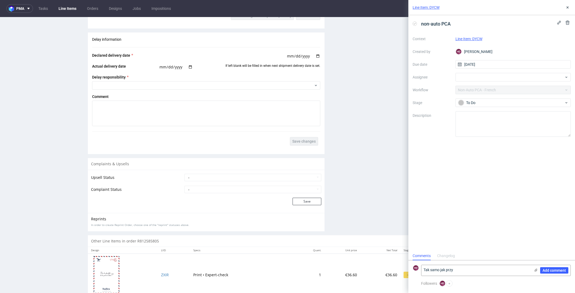
scroll to position [821, 0]
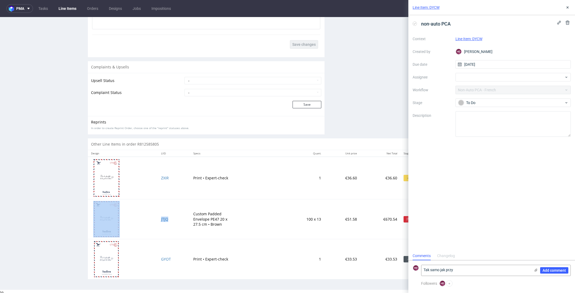
drag, startPoint x: 167, startPoint y: 217, endPoint x: 146, endPoint y: 217, distance: 20.2
click at [146, 217] on tr "JTJQ Custom Padded Envelope PE47 20 x 27.5 cm • Brown 100 x 13 €51.58 €670.54 P…" at bounding box center [329, 219] width 483 height 40
copy tr "JTJQ"
click at [489, 270] on textarea "Tak samo jak przy" at bounding box center [475, 270] width 109 height 11
paste textarea "JTJQ"
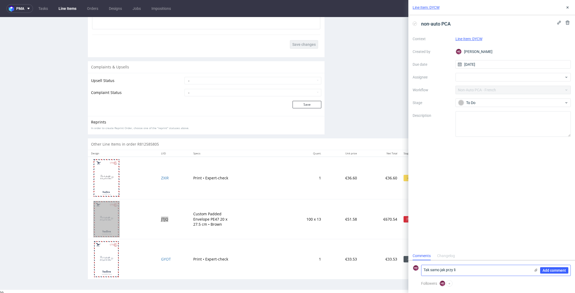
paste textarea "JTJQ"
click at [461, 271] on textarea "Tak samo jak przy li JTJQ" at bounding box center [475, 270] width 109 height 11
click at [467, 271] on textarea "Tak samo jak przy JTJQ" at bounding box center [475, 270] width 109 height 11
type textarea "Tak samo jak przy JTJQ - brakuje 2 kolorów Pantone, które mamy wykorzystać do d…"
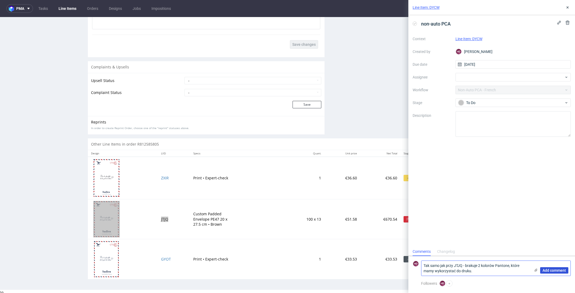
click at [550, 271] on span "Add comment" at bounding box center [553, 271] width 23 height 4
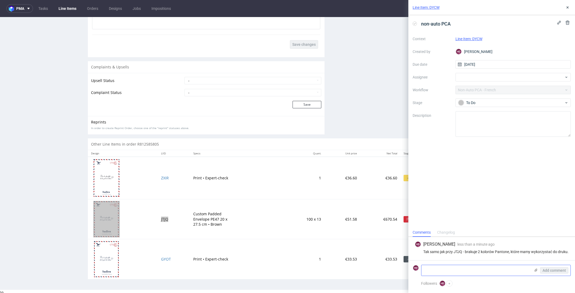
click at [534, 270] on icon at bounding box center [536, 270] width 4 height 4
click at [0, 0] on input "file" at bounding box center [0, 0] width 0 height 0
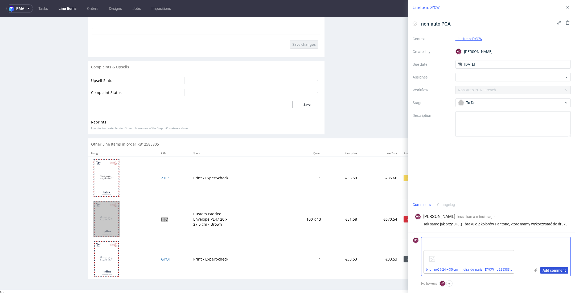
click at [562, 269] on span "Add comment" at bounding box center [553, 271] width 23 height 4
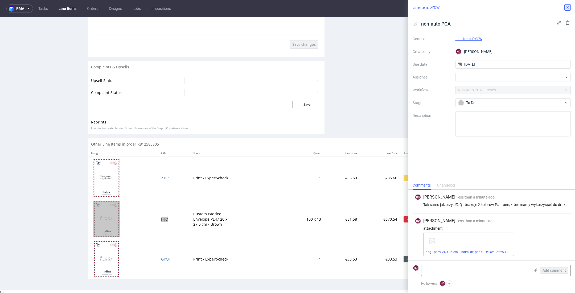
click at [567, 6] on icon at bounding box center [567, 7] width 4 height 4
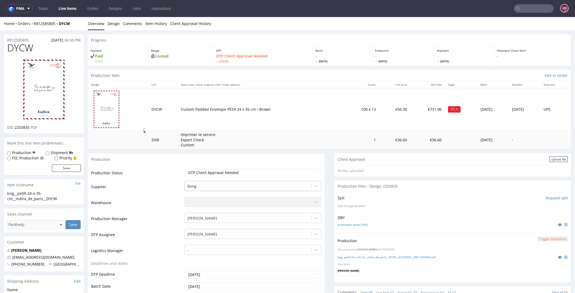
scroll to position [141, 0]
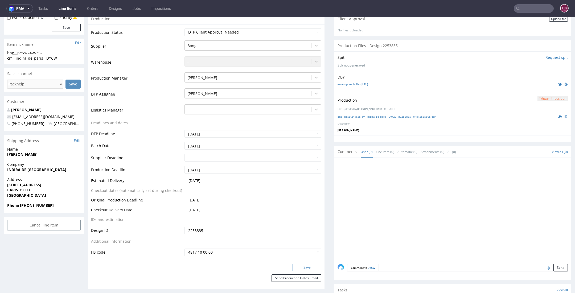
click at [299, 269] on button "Save" at bounding box center [306, 267] width 29 height 7
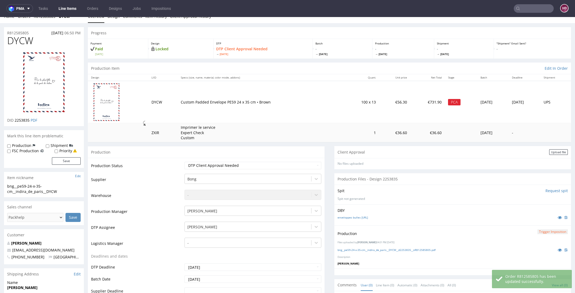
scroll to position [0, 0]
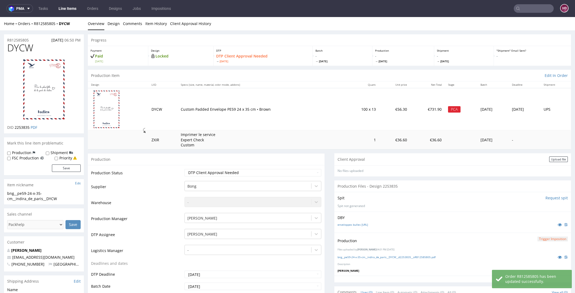
click at [75, 9] on link "Line Items" at bounding box center [67, 8] width 24 height 9
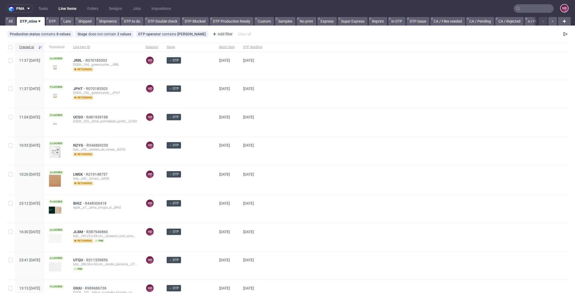
click at [254, 45] on span "DTP deadline" at bounding box center [252, 47] width 19 height 5
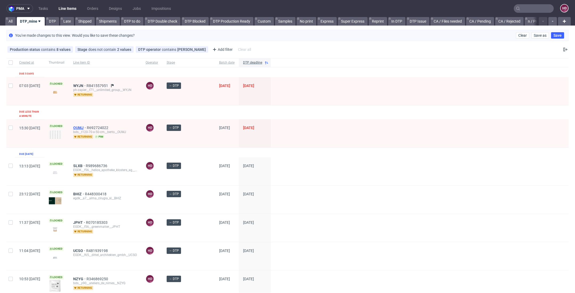
click at [87, 126] on span "OUMJ" at bounding box center [80, 128] width 14 height 4
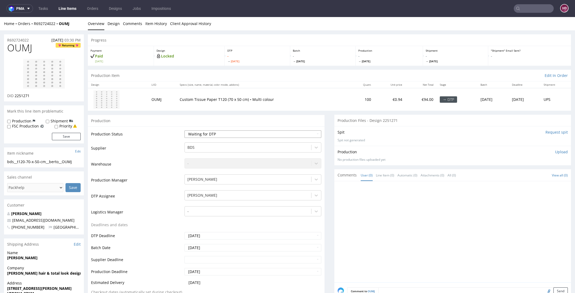
click at [228, 134] on select "Waiting for Artwork Waiting for Diecut Waiting for Mockup Waiting for DTP Waiti…" at bounding box center [252, 133] width 137 height 7
select select "dtp_in_process"
click at [184, 130] on select "Waiting for Artwork Waiting for Diecut Waiting for Mockup Waiting for DTP Waiti…" at bounding box center [252, 133] width 137 height 7
click at [111, 22] on link "Design" at bounding box center [114, 23] width 12 height 13
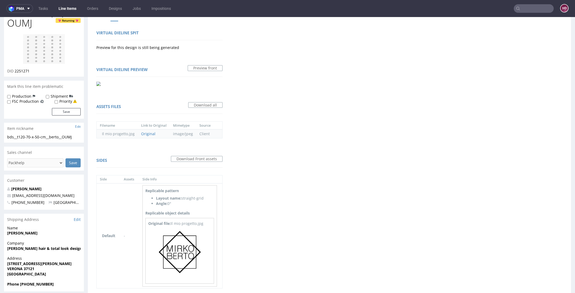
scroll to position [51, 0]
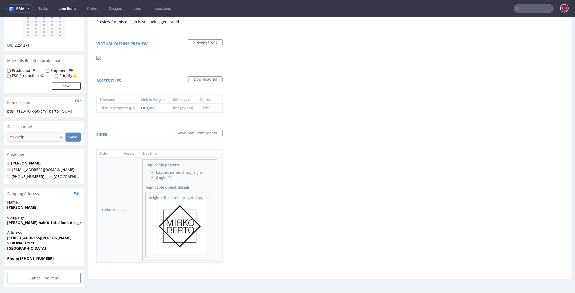
click at [179, 231] on img at bounding box center [179, 226] width 53 height 53
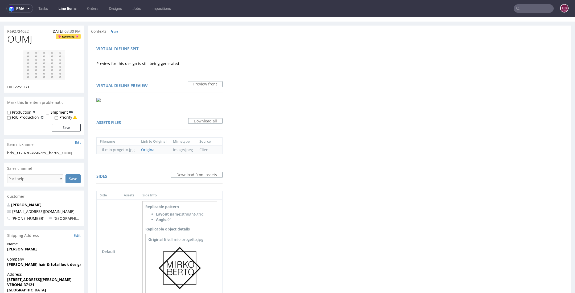
scroll to position [0, 0]
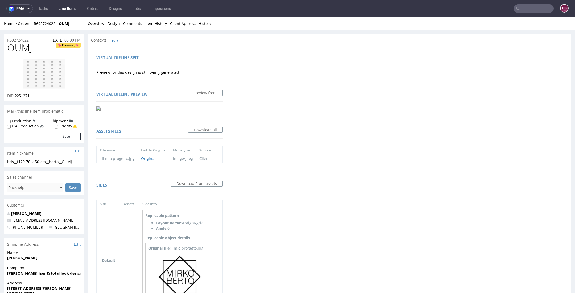
click at [101, 24] on link "Overview" at bounding box center [96, 23] width 17 height 13
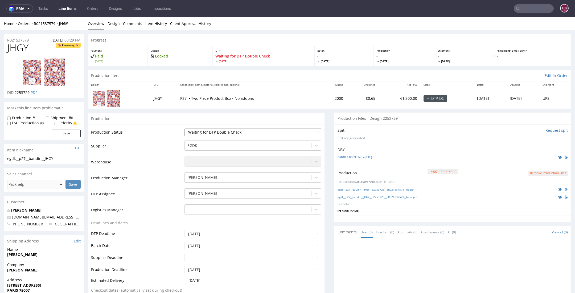
click at [228, 131] on select "Waiting for Artwork Waiting for Diecut Waiting for Mockup Waiting for DTP Waiti…" at bounding box center [252, 132] width 137 height 7
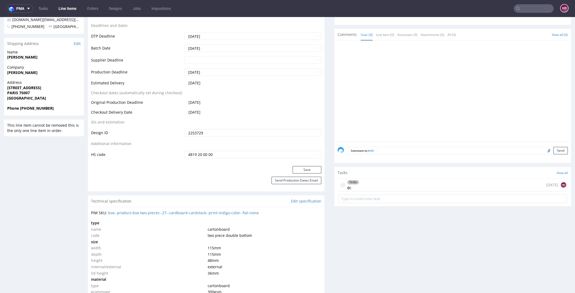
scroll to position [196, 0]
click at [382, 185] on div "To Do dc today HD" at bounding box center [453, 186] width 228 height 13
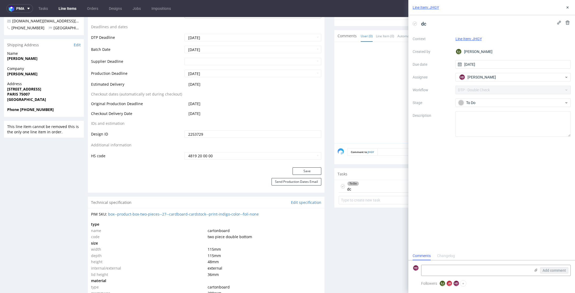
scroll to position [4, 0]
click at [488, 102] on div "To Do" at bounding box center [511, 103] width 106 height 6
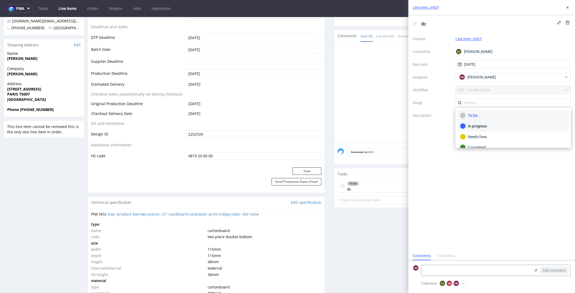
click at [481, 129] on div "In progress" at bounding box center [513, 126] width 111 height 11
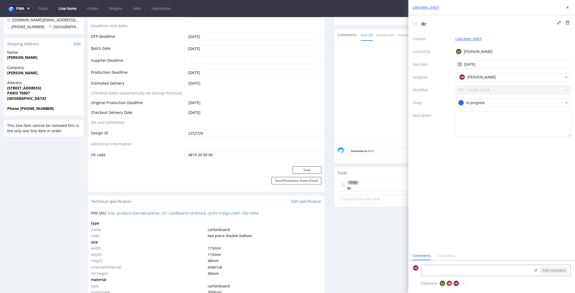
scroll to position [197, 0]
click at [566, 7] on icon at bounding box center [567, 7] width 4 height 4
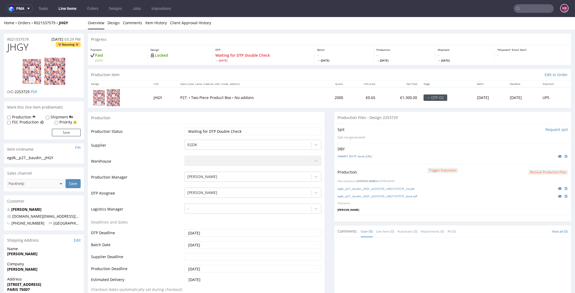
scroll to position [1, 0]
click at [370, 187] on link "egdk__p27__baudin__JHGY__d2253729__oR021537579__lid.pdf" at bounding box center [375, 188] width 77 height 4
click at [368, 195] on link "egdk__p27__baudin__JHGY__d2253729__oR021537579__base.pdf" at bounding box center [377, 196] width 80 height 4
click at [351, 156] on link "GABARIT BOITE 3eme [URL]" at bounding box center [354, 156] width 34 height 4
click at [22, 67] on div at bounding box center [43, 71] width 73 height 36
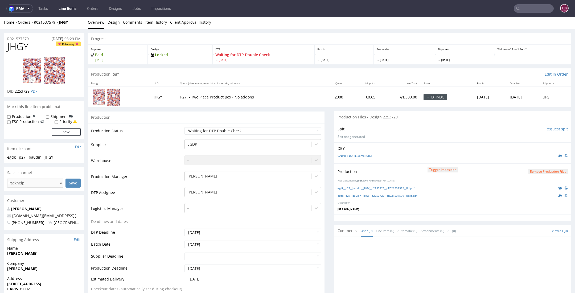
click at [20, 79] on div at bounding box center [43, 71] width 73 height 36
click at [31, 92] on link "PDF" at bounding box center [34, 91] width 7 height 5
click at [38, 67] on img at bounding box center [44, 70] width 43 height 27
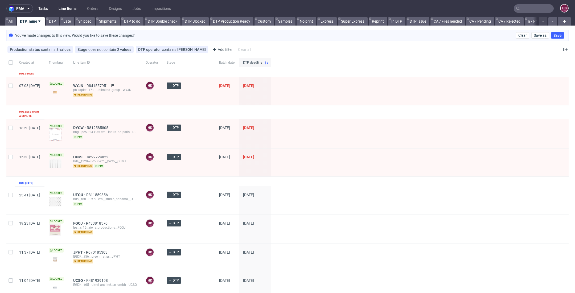
click at [40, 7] on link "Tasks" at bounding box center [43, 8] width 16 height 9
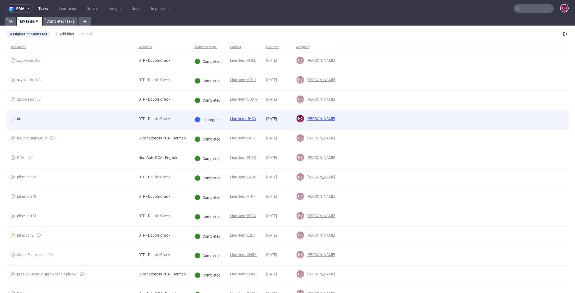
click at [146, 120] on span "DTP - Double Check" at bounding box center [154, 120] width 32 height 6
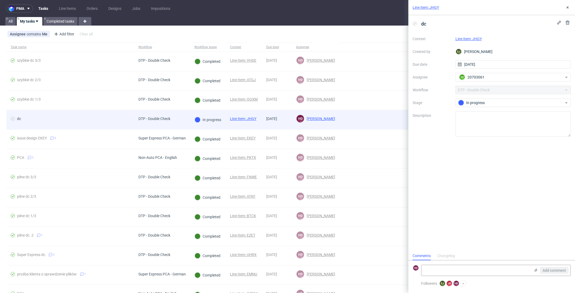
scroll to position [4, 0]
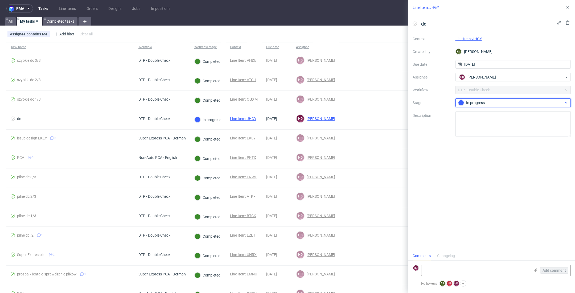
click at [482, 102] on div "In progress" at bounding box center [511, 103] width 106 height 6
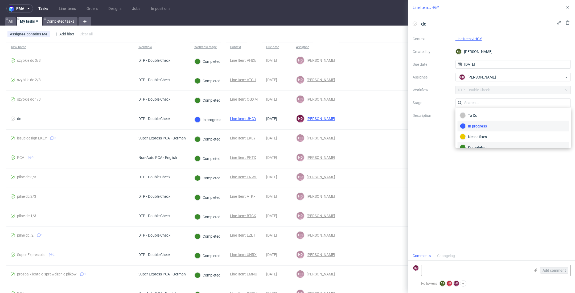
click at [480, 145] on div "Completed" at bounding box center [513, 148] width 106 height 6
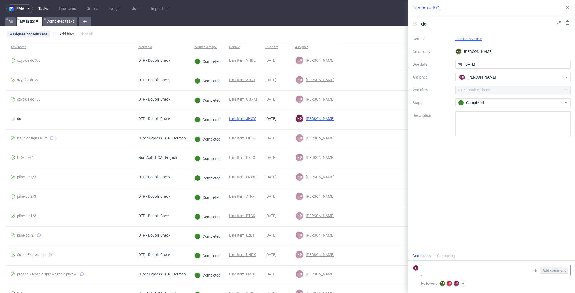
click at [460, 37] on link "Line Item: JHGY" at bounding box center [468, 39] width 26 height 4
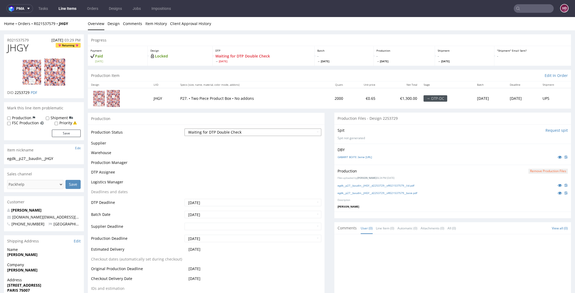
click at [232, 129] on select "Waiting for Artwork Waiting for Diecut Waiting for Mockup Waiting for DTP Waiti…" at bounding box center [252, 132] width 137 height 7
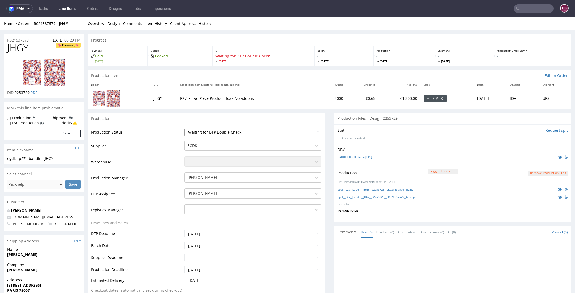
select select "dtp_dc_done"
click at [184, 129] on select "Waiting for Artwork Waiting for Diecut Waiting for Mockup Waiting for DTP Waiti…" at bounding box center [252, 132] width 137 height 7
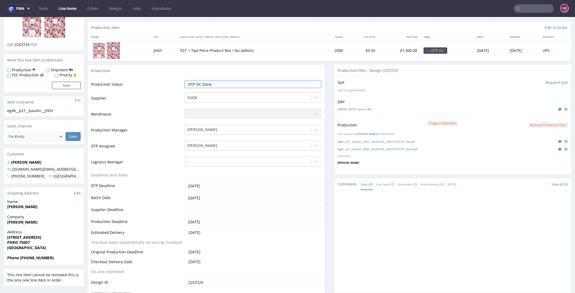
scroll to position [144, 0]
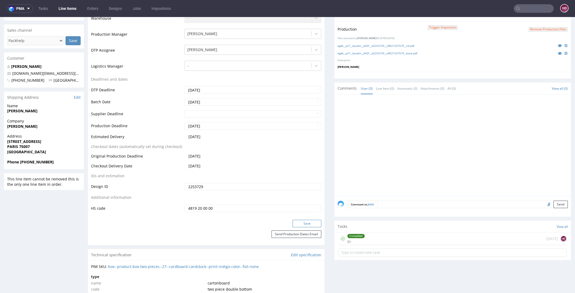
click at [299, 225] on button "Save" at bounding box center [306, 223] width 29 height 7
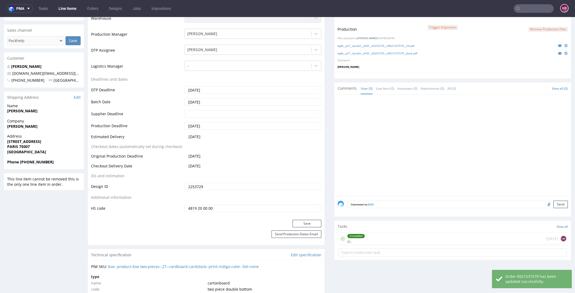
scroll to position [0, 0]
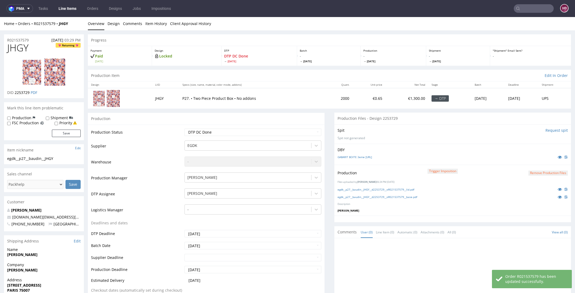
click at [67, 10] on link "Line Items" at bounding box center [67, 8] width 24 height 9
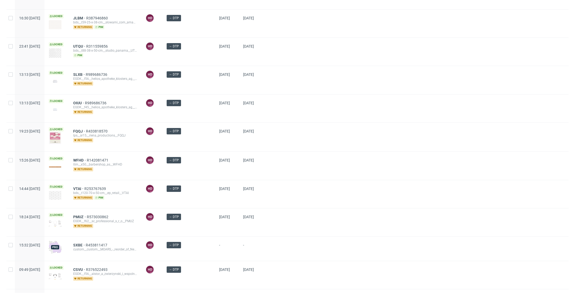
scroll to position [333, 0]
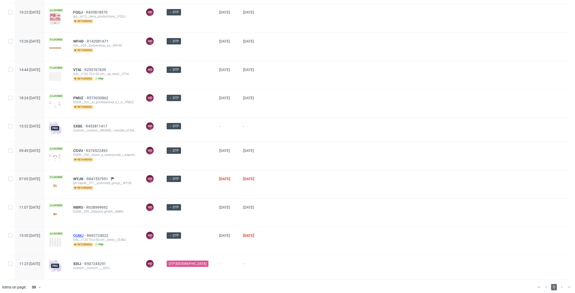
click at [87, 233] on span "OUMJ" at bounding box center [80, 235] width 14 height 4
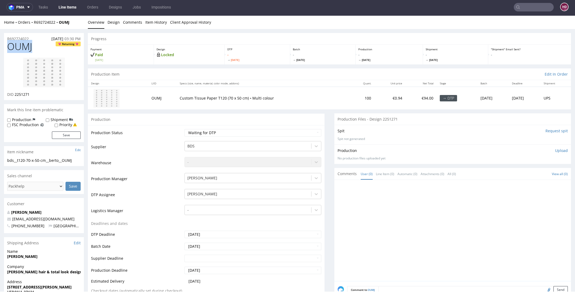
drag, startPoint x: 28, startPoint y: 48, endPoint x: -11, endPoint y: 47, distance: 40.0
drag, startPoint x: 26, startPoint y: 96, endPoint x: 14, endPoint y: 93, distance: 12.2
click at [14, 93] on div "DID 2251271" at bounding box center [43, 94] width 73 height 5
copy span "2251271"
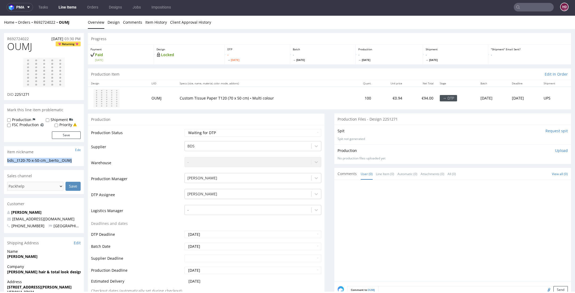
drag, startPoint x: 72, startPoint y: 160, endPoint x: 4, endPoint y: 162, distance: 68.4
click at [4, 162] on div "bds__t120-70-x-50-cm__berto__OUMJ bds__t120-70-x-50-cm __berto__OUMJ Update" at bounding box center [44, 162] width 80 height 9
copy div "bds__t120-70-x-50-cm__berto__OUMJ"
drag, startPoint x: 16, startPoint y: 39, endPoint x: -9, endPoint y: 40, distance: 24.8
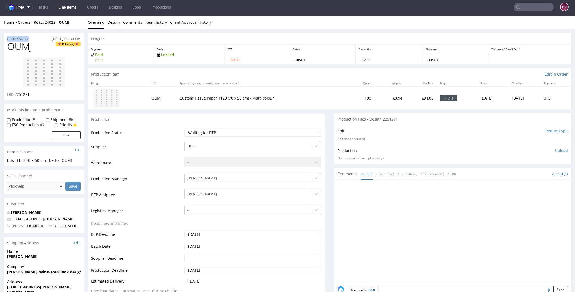
copy p "R692724022"
drag, startPoint x: 32, startPoint y: 93, endPoint x: 15, endPoint y: 93, distance: 17.0
click at [15, 93] on div "DID 2251271" at bounding box center [43, 94] width 73 height 5
copy span "2251271"
click at [63, 82] on img at bounding box center [44, 72] width 43 height 30
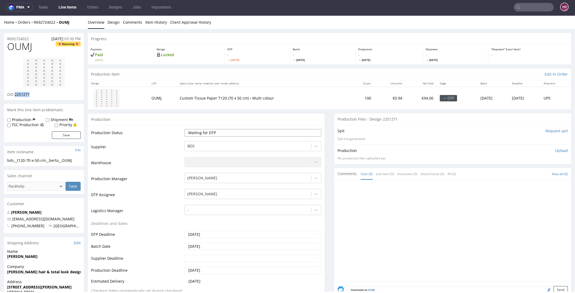
click at [270, 133] on select "Waiting for Artwork Waiting for Diecut Waiting for Mockup Waiting for DTP Waiti…" at bounding box center [252, 132] width 137 height 7
select select "dtp_in_process"
click at [184, 129] on select "Waiting for Artwork Waiting for Diecut Waiting for Mockup Waiting for DTP Waiti…" at bounding box center [252, 132] width 137 height 7
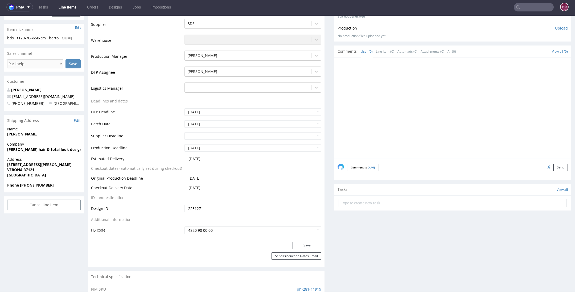
scroll to position [125, 0]
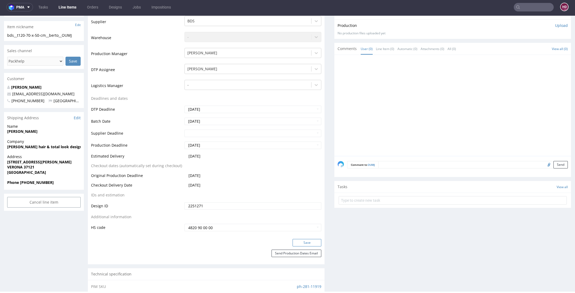
click at [297, 244] on button "Save" at bounding box center [306, 242] width 29 height 7
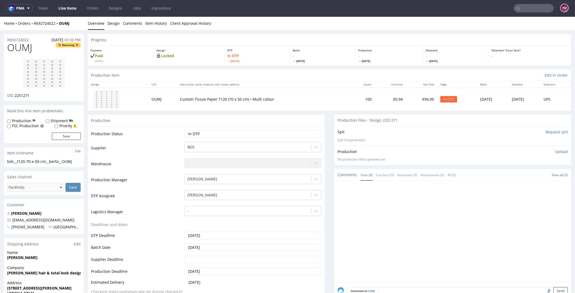
scroll to position [0, 0]
click at [114, 23] on link "Design" at bounding box center [114, 23] width 12 height 13
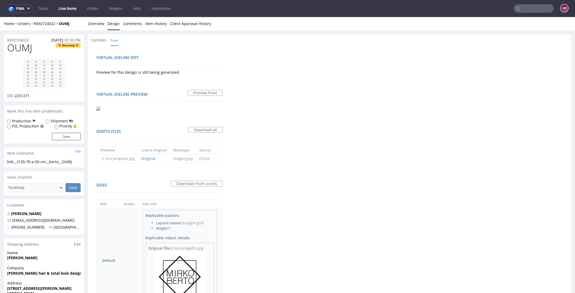
click at [188, 275] on img at bounding box center [179, 277] width 53 height 53
click at [91, 23] on link "Overview" at bounding box center [96, 23] width 17 height 13
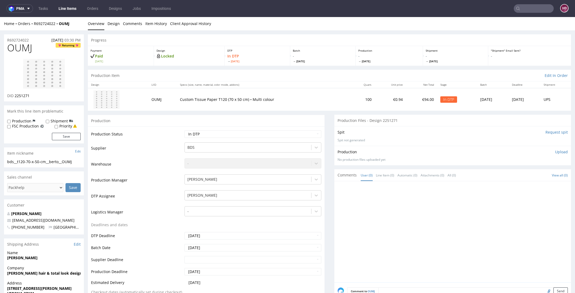
click at [555, 151] on p "Upload" at bounding box center [561, 151] width 13 height 5
click at [527, 175] on div "Add files" at bounding box center [530, 176] width 27 height 8
type input "C:\fakepath\bds__t120-70-x-50-cm__berto__OUMJ__d2251271__oR692724022.pdf"
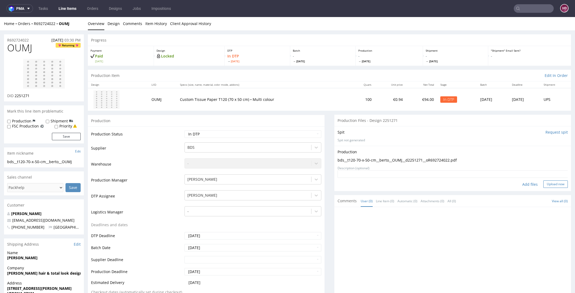
click at [543, 185] on button "Upload now" at bounding box center [555, 183] width 24 height 7
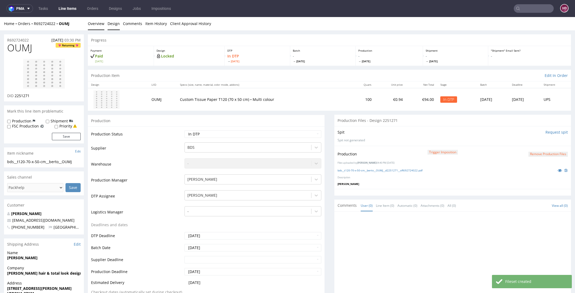
click at [112, 22] on link "Design" at bounding box center [114, 23] width 12 height 13
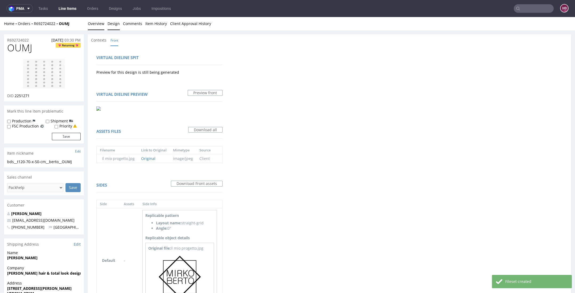
click at [92, 20] on link "Overview" at bounding box center [96, 23] width 17 height 13
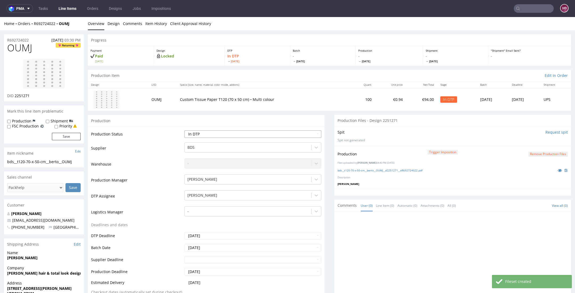
click at [237, 133] on select "Waiting for Artwork Waiting for Diecut Waiting for Mockup Waiting for DTP Waiti…" at bounding box center [252, 133] width 137 height 7
select select "dtp_production_ready"
click at [184, 130] on select "Waiting for Artwork Waiting for Diecut Waiting for Mockup Waiting for DTP Waiti…" at bounding box center [252, 133] width 137 height 7
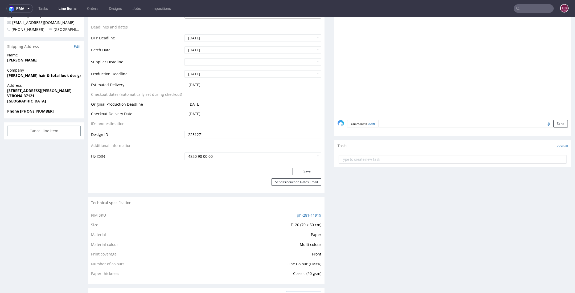
scroll to position [248, 0]
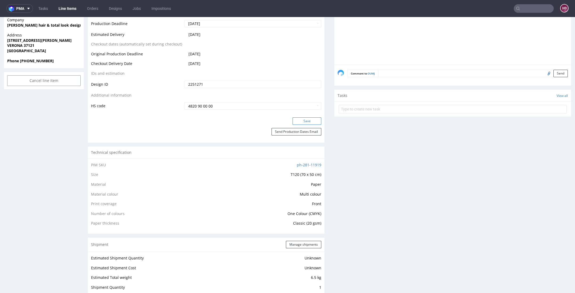
click at [311, 118] on button "Save" at bounding box center [306, 120] width 29 height 7
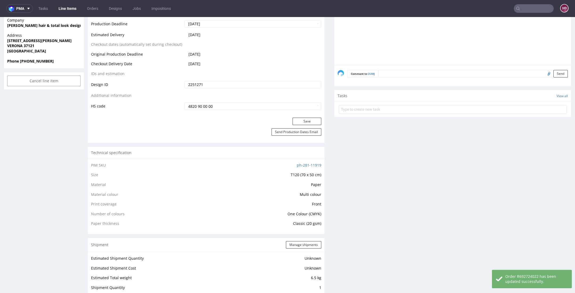
scroll to position [0, 0]
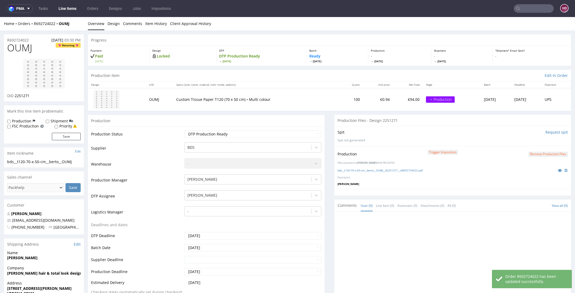
click at [65, 10] on link "Line Items" at bounding box center [67, 8] width 24 height 9
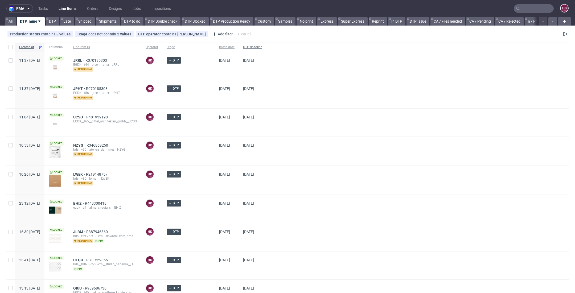
click at [251, 46] on span "DTP deadline" at bounding box center [252, 47] width 19 height 5
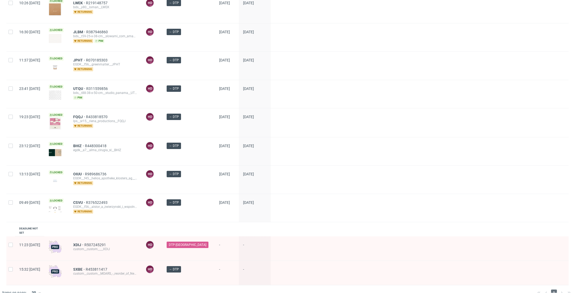
scroll to position [349, 0]
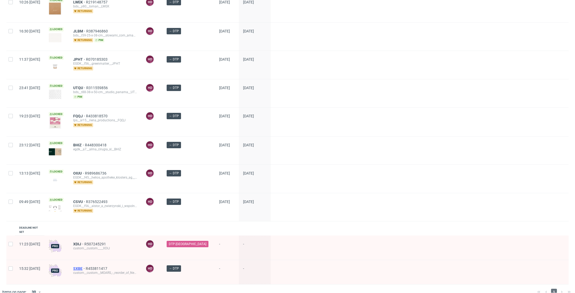
click at [86, 266] on span "SXBE" at bounding box center [79, 268] width 13 height 4
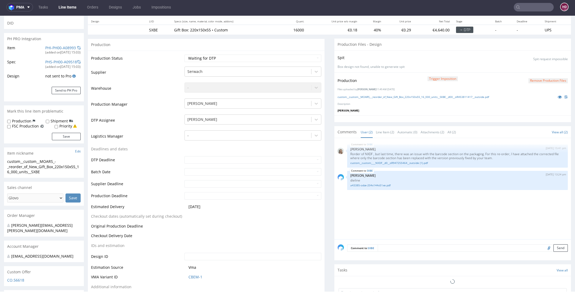
scroll to position [121, 0]
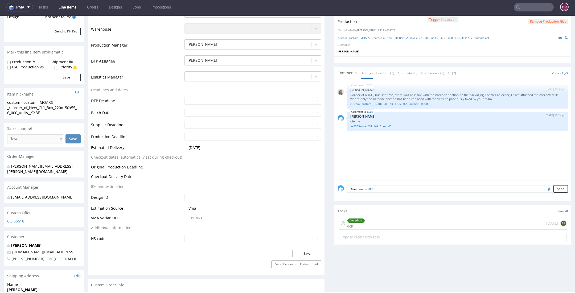
click at [362, 220] on div "Completed dch [DATE] EJ" at bounding box center [453, 223] width 228 height 13
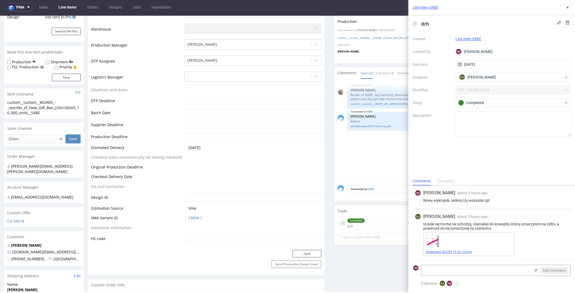
click at [431, 253] on link "Screenshot [DATE] 13.52.16.png" at bounding box center [449, 252] width 46 height 4
click at [370, 154] on div "SXBE [DATE] 15:41 pm [PERSON_NAME] Rorder of NXDF , but last time, there was an…" at bounding box center [453, 131] width 233 height 98
click at [570, 6] on button at bounding box center [567, 7] width 6 height 6
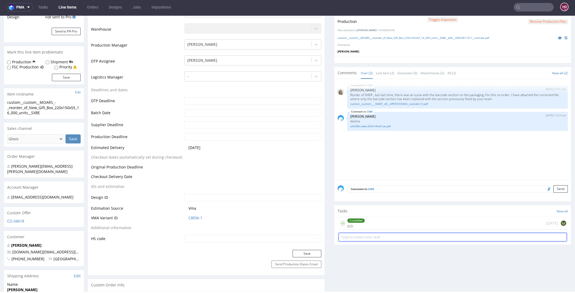
click at [406, 237] on input "text" at bounding box center [453, 237] width 228 height 9
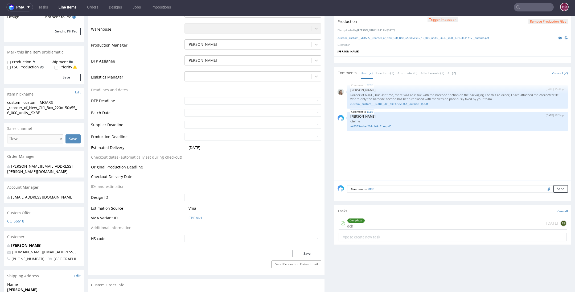
click at [406, 219] on div "Completed dch [DATE] EJ" at bounding box center [453, 223] width 228 height 13
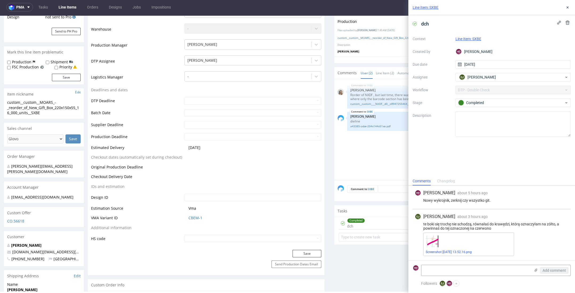
click at [394, 167] on div "SXBE [DATE] 15:41 pm [PERSON_NAME] Rorder of NXDF , but last time, there was an…" at bounding box center [453, 131] width 233 height 98
click at [570, 8] on button at bounding box center [567, 7] width 6 height 6
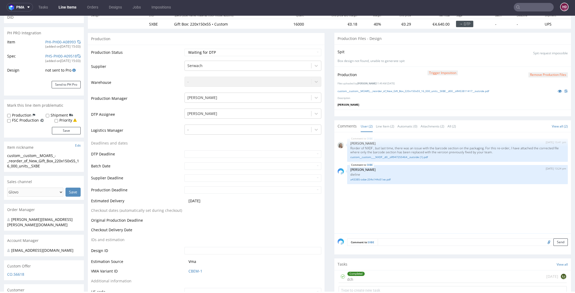
scroll to position [68, 0]
click at [434, 87] on div "Production Trigger Imposition Remove production files Files uploaded by [PERSON…" at bounding box center [452, 88] width 237 height 43
click at [432, 90] on link "custom__custom__MOARS_-_reorder_of_New_Gift_Box_220x150x55_16_000_units__SXBE__…" at bounding box center [412, 91] width 151 height 4
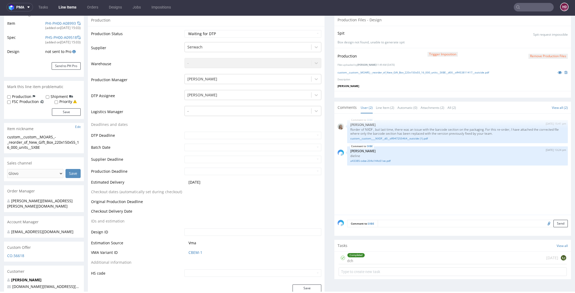
scroll to position [89, 0]
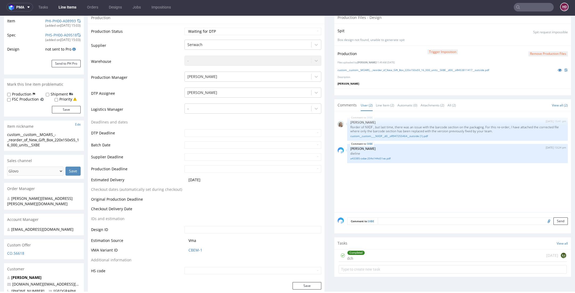
click at [347, 253] on div "Completed" at bounding box center [355, 253] width 17 height 4
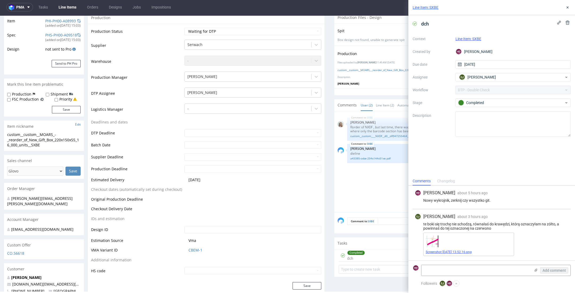
click at [450, 252] on link "Screenshot [DATE] 13.52.16.png" at bounding box center [449, 252] width 46 height 4
click at [567, 7] on icon at bounding box center [567, 7] width 4 height 4
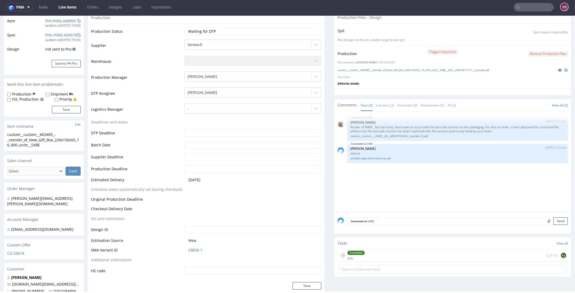
click at [531, 53] on button "Remove production files" at bounding box center [547, 53] width 39 height 5
click at [534, 38] on link "Yes" at bounding box center [529, 42] width 15 height 8
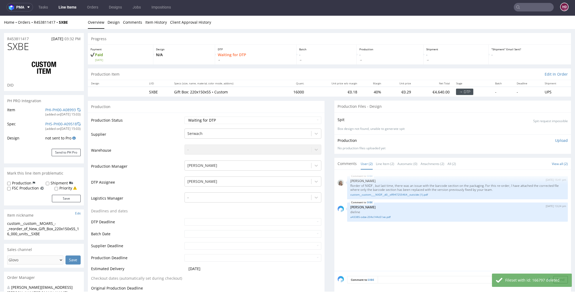
click at [555, 139] on p "Upload" at bounding box center [561, 140] width 13 height 5
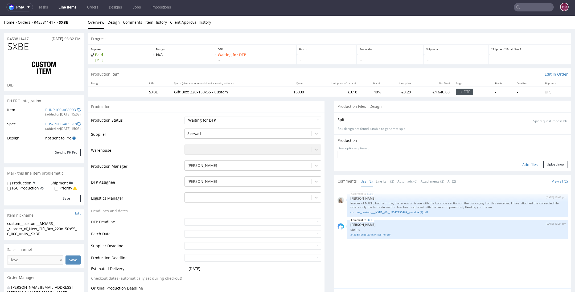
click at [521, 164] on div "Add files" at bounding box center [530, 165] width 27 height 8
type input "C:\fakepath\custom__custom__MOARS_-_reorder_of_New_Gift_Box_220x150x55_16_000_u…"
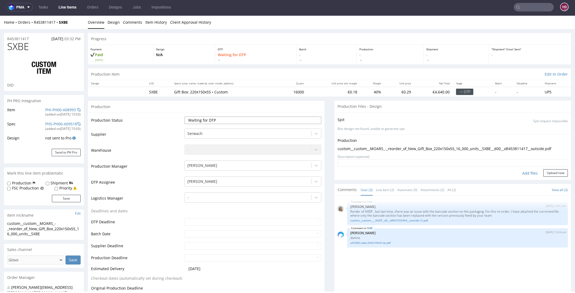
click at [206, 121] on select "Waiting for Artwork Waiting for Diecut Waiting for Mockup Waiting for DTP Waiti…" at bounding box center [252, 120] width 137 height 7
click at [184, 117] on select "Waiting for Artwork Waiting for Diecut Waiting for Mockup Waiting for DTP Waiti…" at bounding box center [252, 120] width 137 height 7
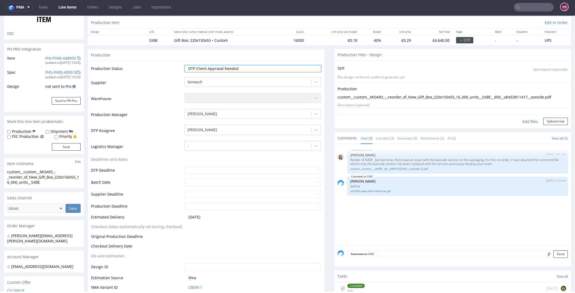
scroll to position [92, 0]
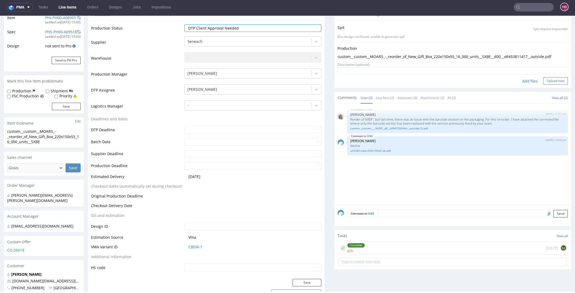
click at [543, 81] on button "Upload now" at bounding box center [555, 80] width 24 height 7
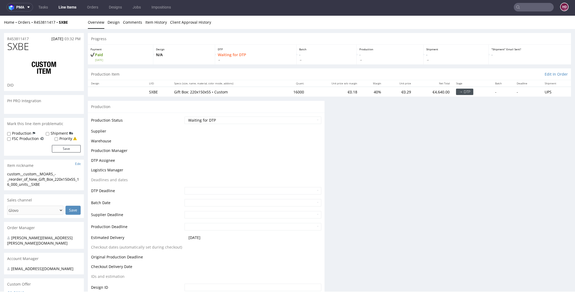
scroll to position [0, 0]
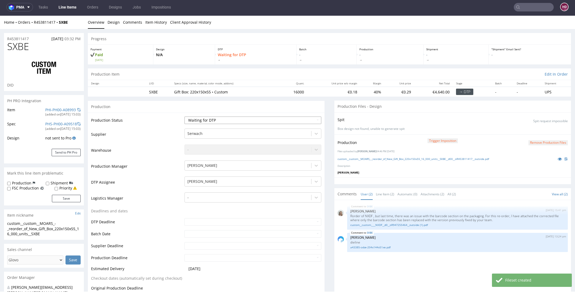
click at [272, 120] on select "Waiting for Artwork Waiting for Diecut Waiting for Mockup Waiting for DTP Waiti…" at bounding box center [252, 120] width 137 height 7
select select "dtp_ca_needed"
click at [184, 117] on select "Waiting for Artwork Waiting for Diecut Waiting for Mockup Waiting for DTP Waiti…" at bounding box center [252, 120] width 137 height 7
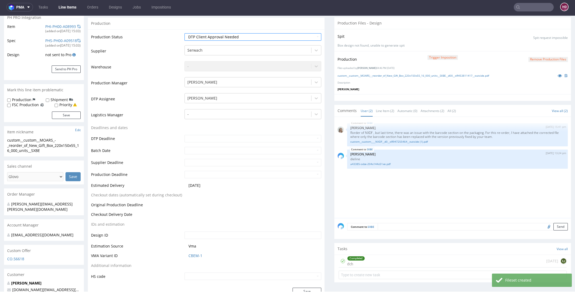
scroll to position [115, 0]
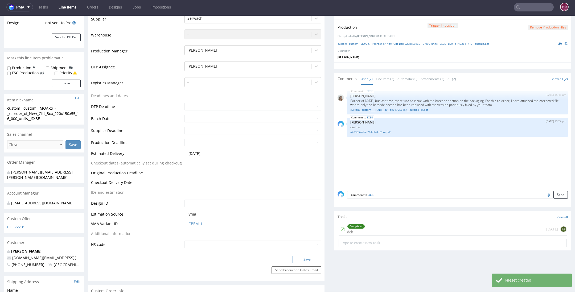
click at [301, 260] on button "Save" at bounding box center [306, 259] width 29 height 7
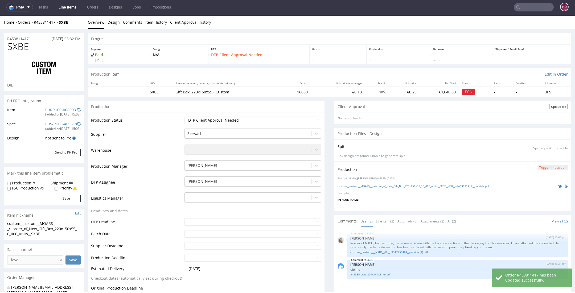
scroll to position [0, 0]
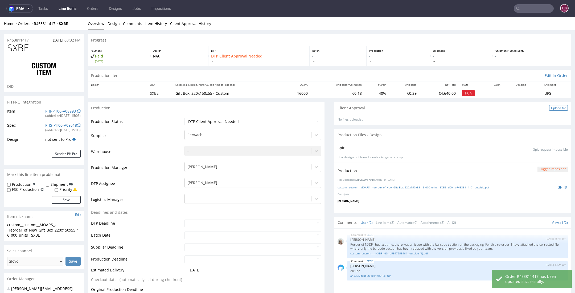
click at [549, 108] on div "Upload file" at bounding box center [558, 108] width 19 height 6
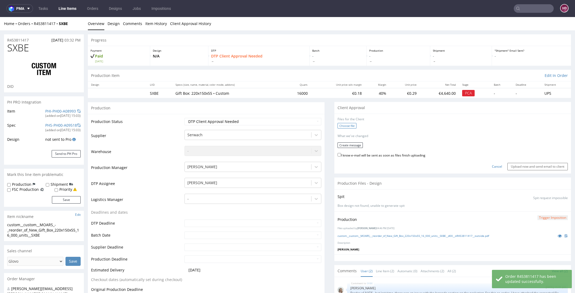
click at [343, 124] on label "Choose file" at bounding box center [346, 126] width 19 height 6
click at [0, 17] on input "Choose file" at bounding box center [0, 17] width 0 height 0
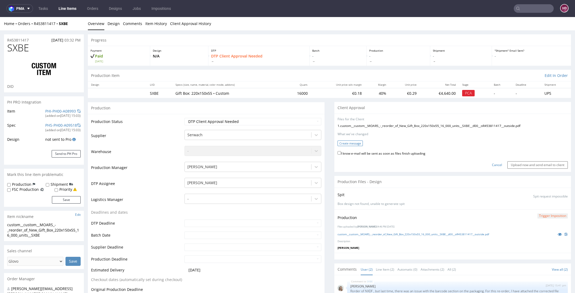
click at [349, 142] on button "Create message" at bounding box center [349, 144] width 25 height 6
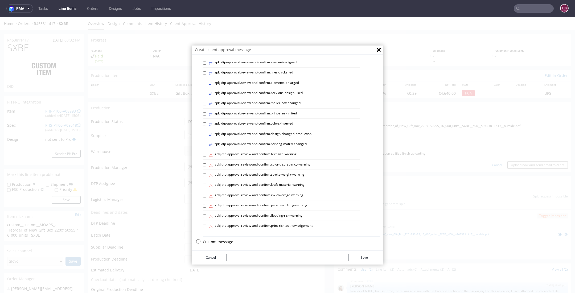
scroll to position [1, 0]
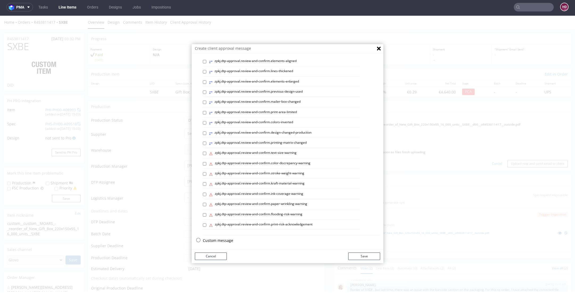
click at [228, 238] on p "Custom message" at bounding box center [291, 240] width 177 height 5
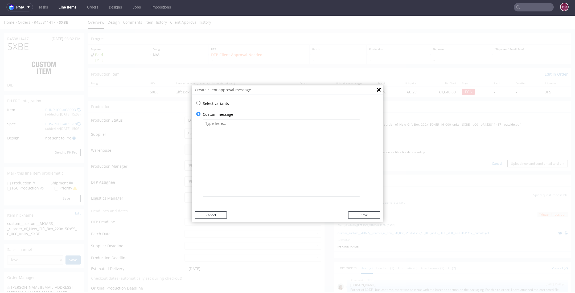
click at [307, 131] on textarea at bounding box center [281, 158] width 157 height 77
paste textarea "We have made the requested adjustments to the design and barcode. If you are ha…"
type textarea "We have made the requested adjustments to the design and barcode. If you are ha…"
click at [367, 218] on button "Save" at bounding box center [364, 214] width 32 height 7
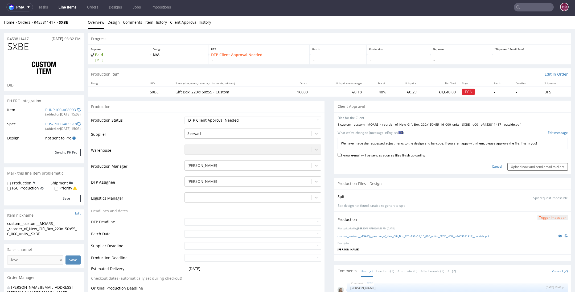
click at [367, 155] on label "I know e-mail will be sent as soon as files finish uploading" at bounding box center [381, 155] width 88 height 6
click at [341, 155] on input "I know e-mail will be sent as soon as files finish uploading" at bounding box center [338, 154] width 3 height 3
checkbox input "true"
click at [508, 164] on input "Upload now and send email to client" at bounding box center [537, 166] width 60 height 7
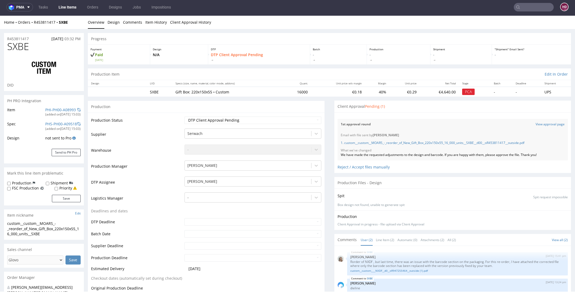
click at [15, 183] on label "Production" at bounding box center [21, 182] width 19 height 5
click at [11, 183] on input "Production" at bounding box center [8, 184] width 3 height 4
checkbox input "true"
click at [73, 199] on button "Save" at bounding box center [66, 198] width 29 height 7
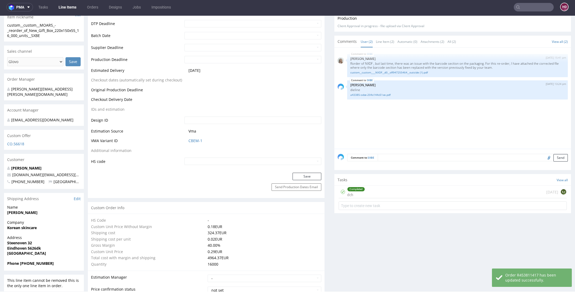
scroll to position [225, 0]
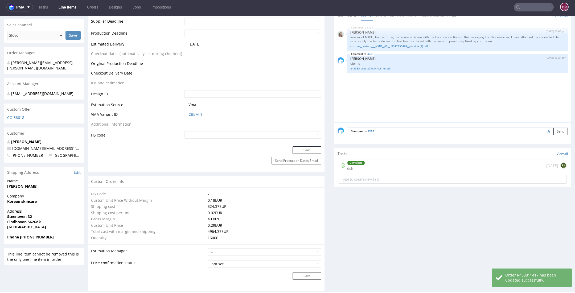
click at [380, 130] on textarea at bounding box center [473, 130] width 190 height 7
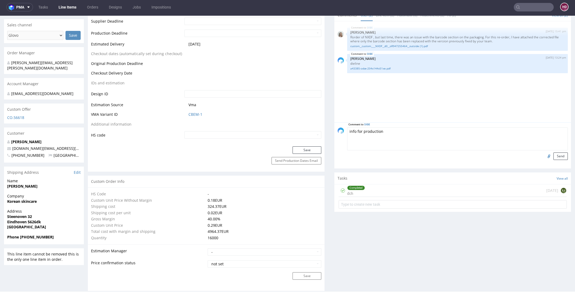
paste textarea
paste textarea "Please check that the barcode is legible once you have printed it."
click at [347, 127] on textarea "info for production Please check that the barcode is legible once you have prin…" at bounding box center [457, 138] width 221 height 23
click at [380, 129] on textarea "Info for production Please check that the barcode is legible once you have prin…" at bounding box center [457, 138] width 221 height 23
type textarea "Info for production. Please check that the barcode is legible once you have pri…"
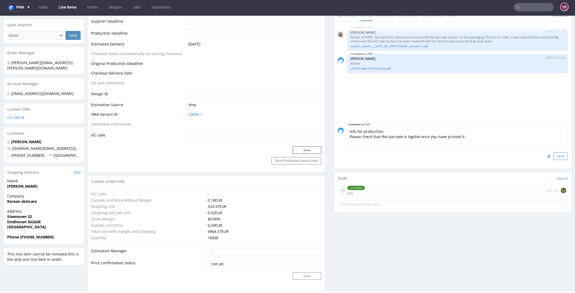
click at [553, 153] on button "Send" at bounding box center [560, 156] width 14 height 7
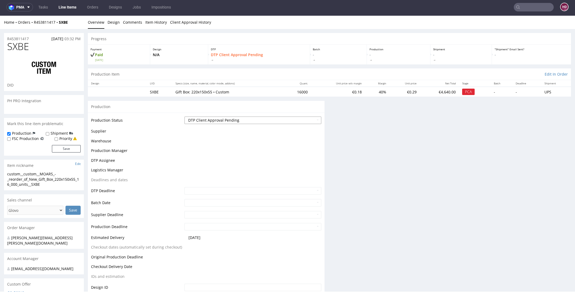
scroll to position [0, 0]
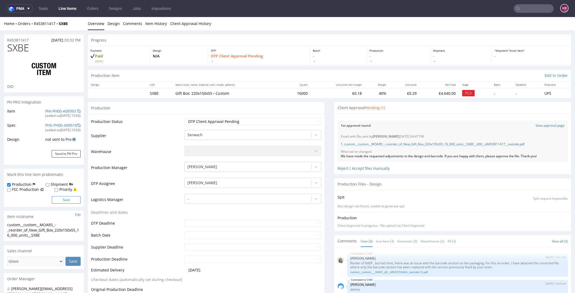
click at [61, 198] on button "Save" at bounding box center [66, 199] width 29 height 7
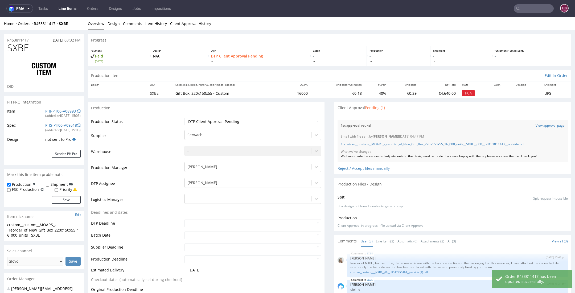
click at [72, 3] on nav "pma Tasks Line Items Orders Designs Jobs Impositions HD" at bounding box center [287, 8] width 575 height 17
